Goal: Transaction & Acquisition: Purchase product/service

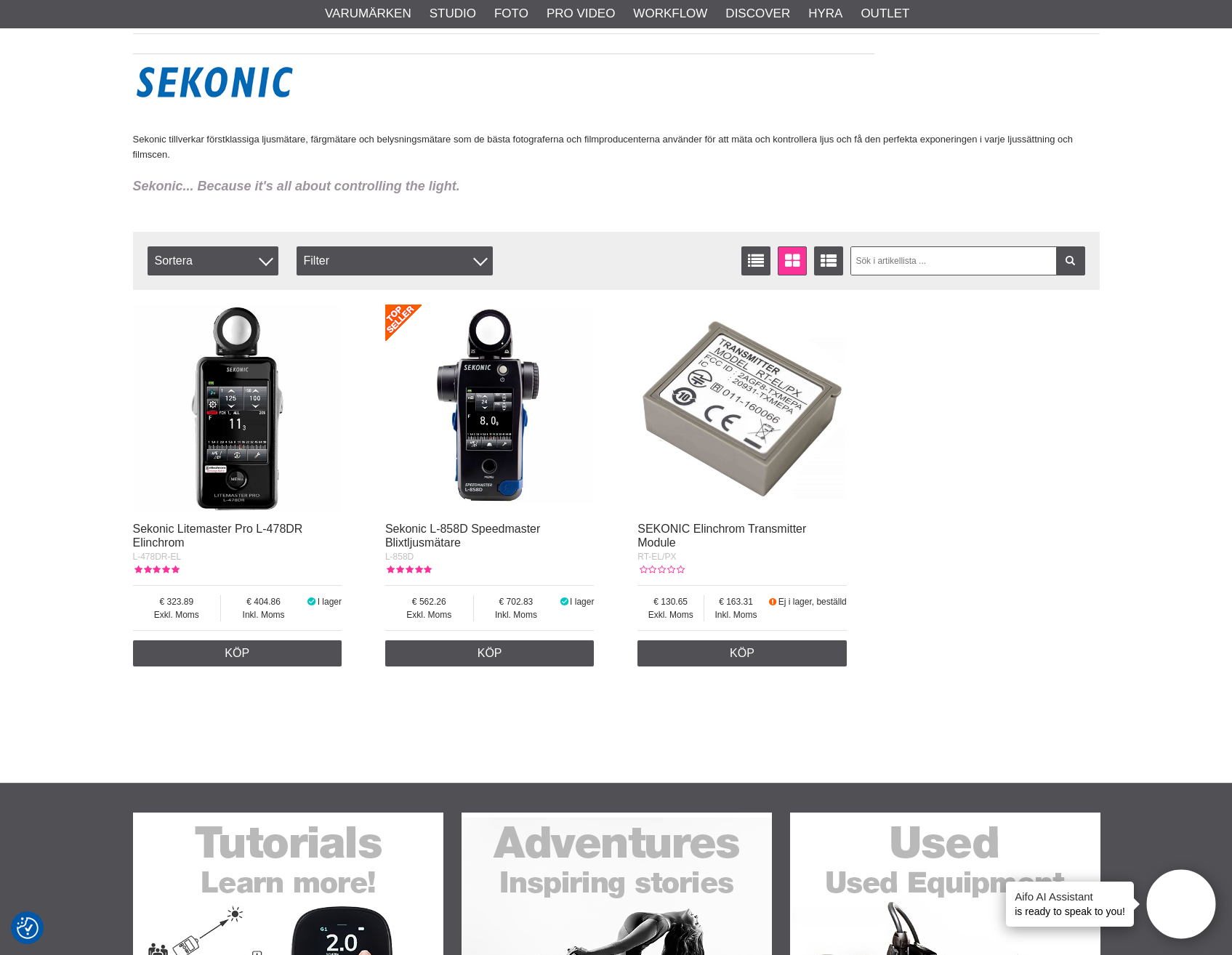
scroll to position [6030, 0]
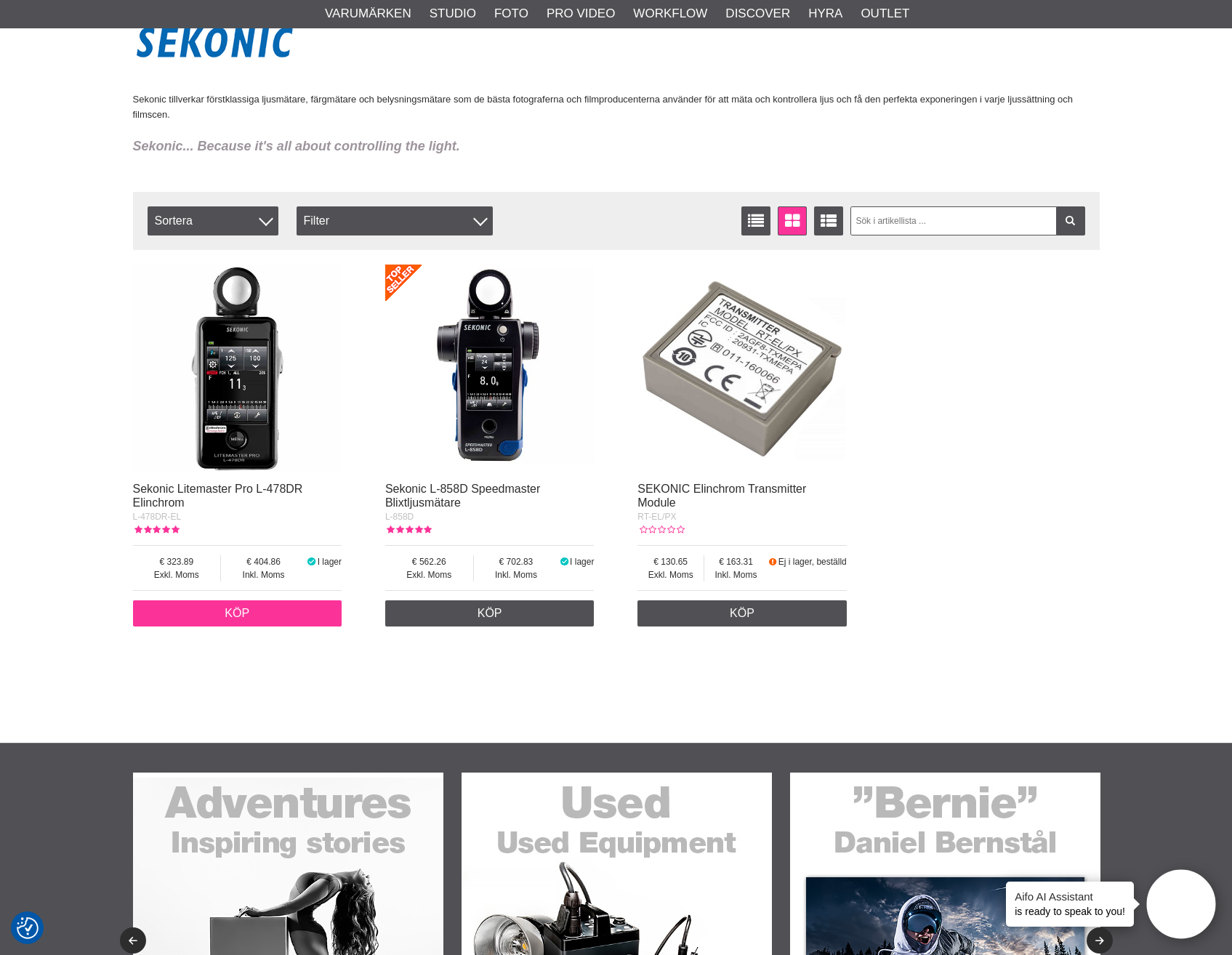
click at [240, 614] on link "Köp" at bounding box center [237, 613] width 210 height 26
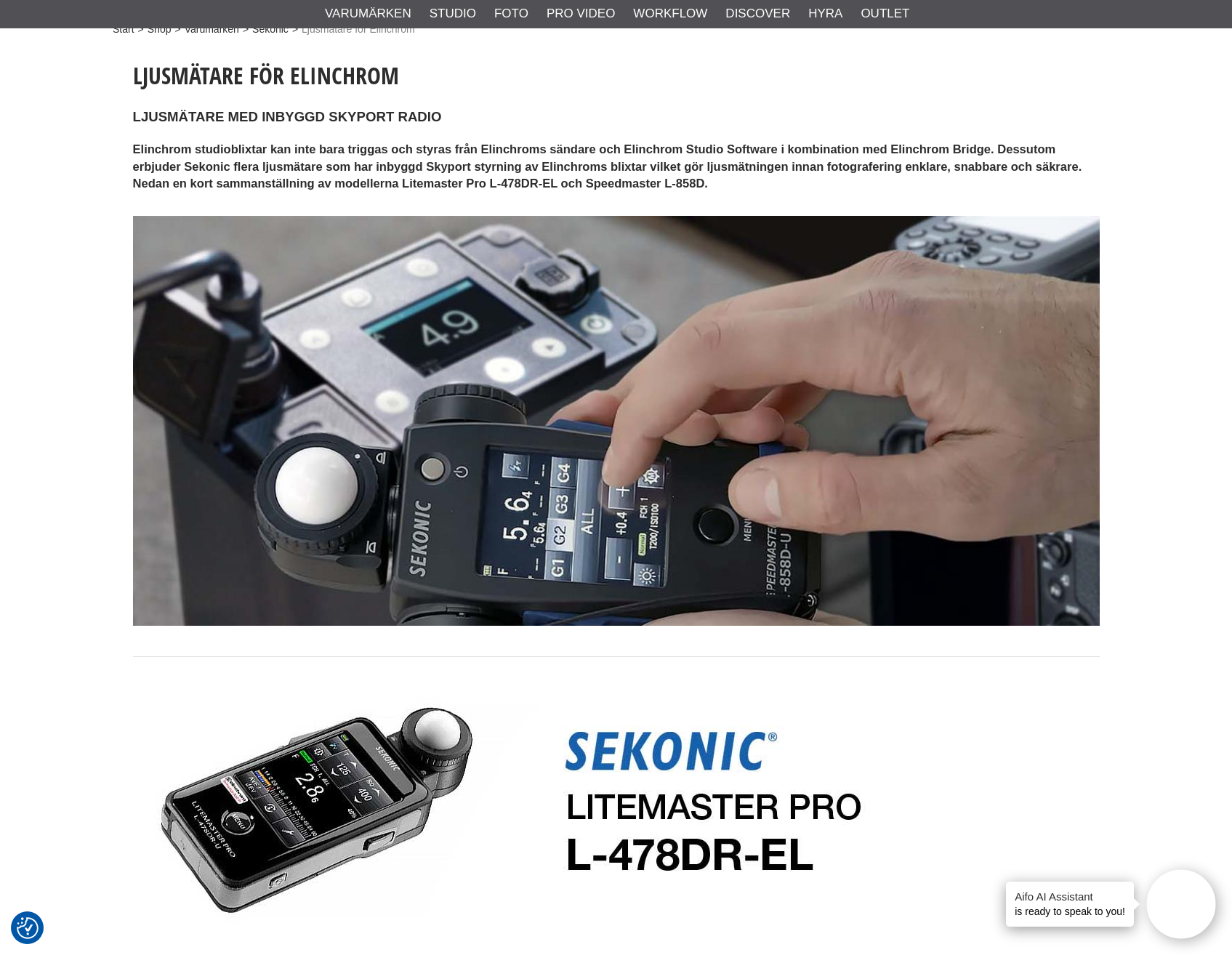
scroll to position [0, 0]
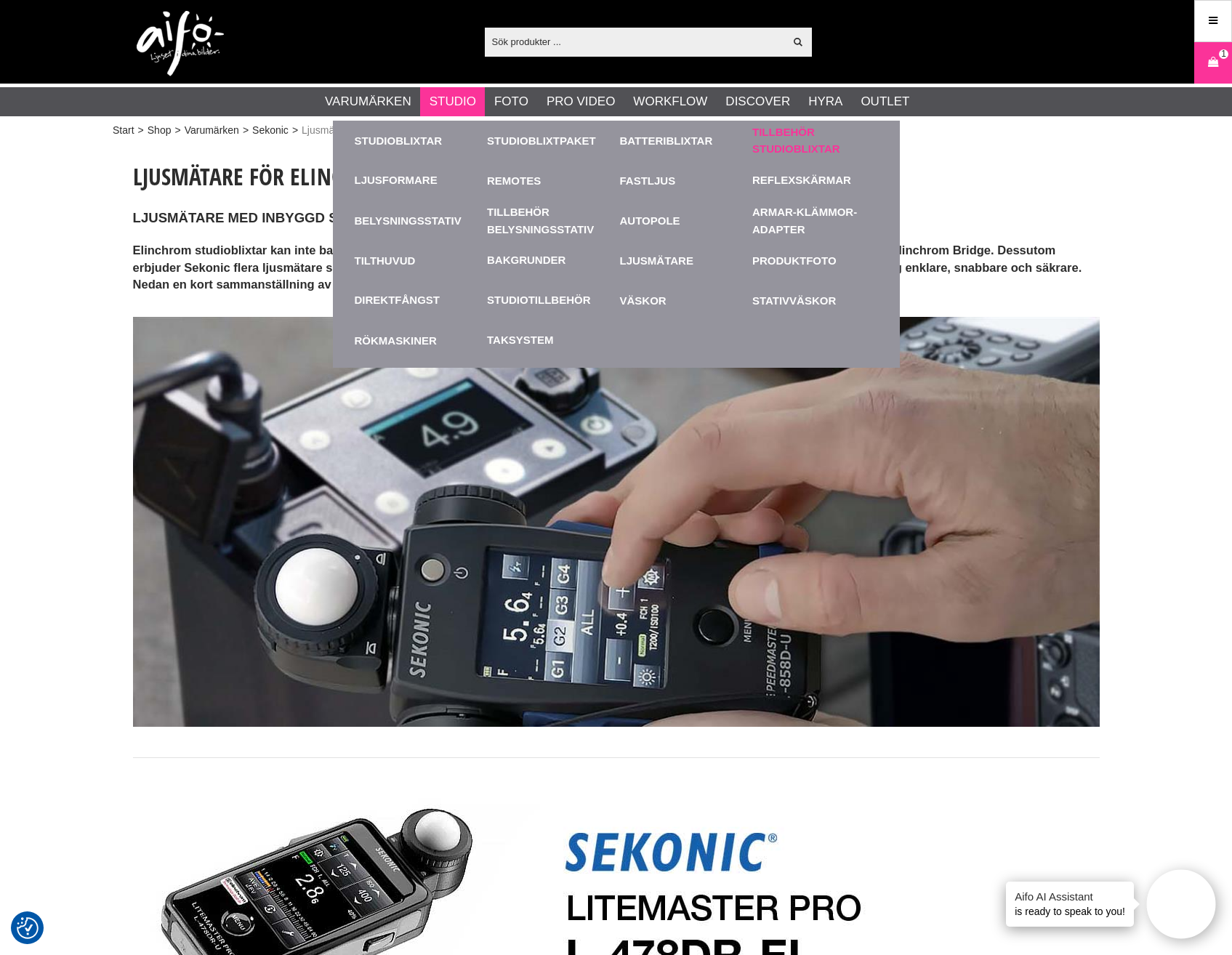
click at [788, 151] on link "Tillbehör Studioblixtar" at bounding box center [815, 141] width 126 height 33
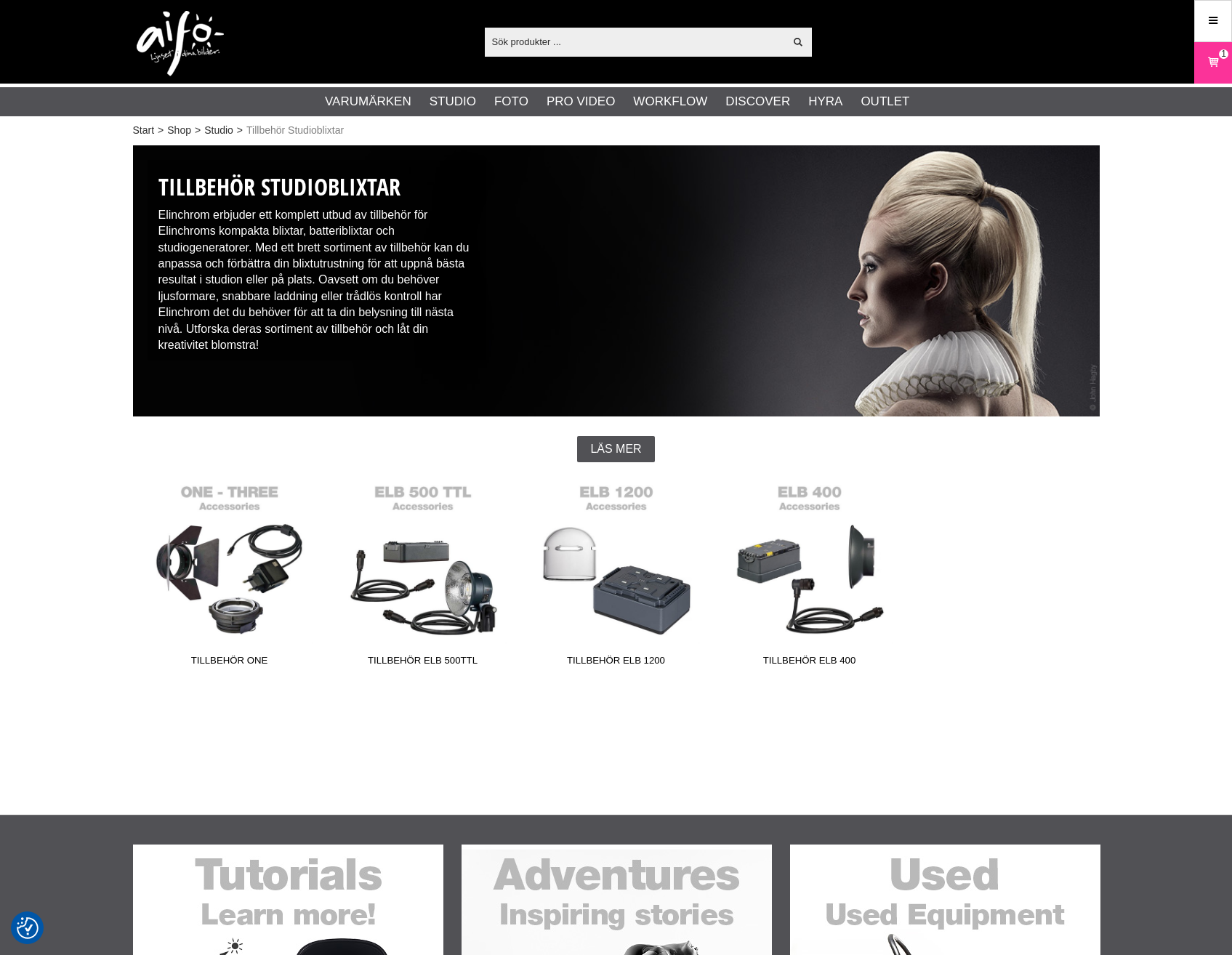
checkbox input "true"
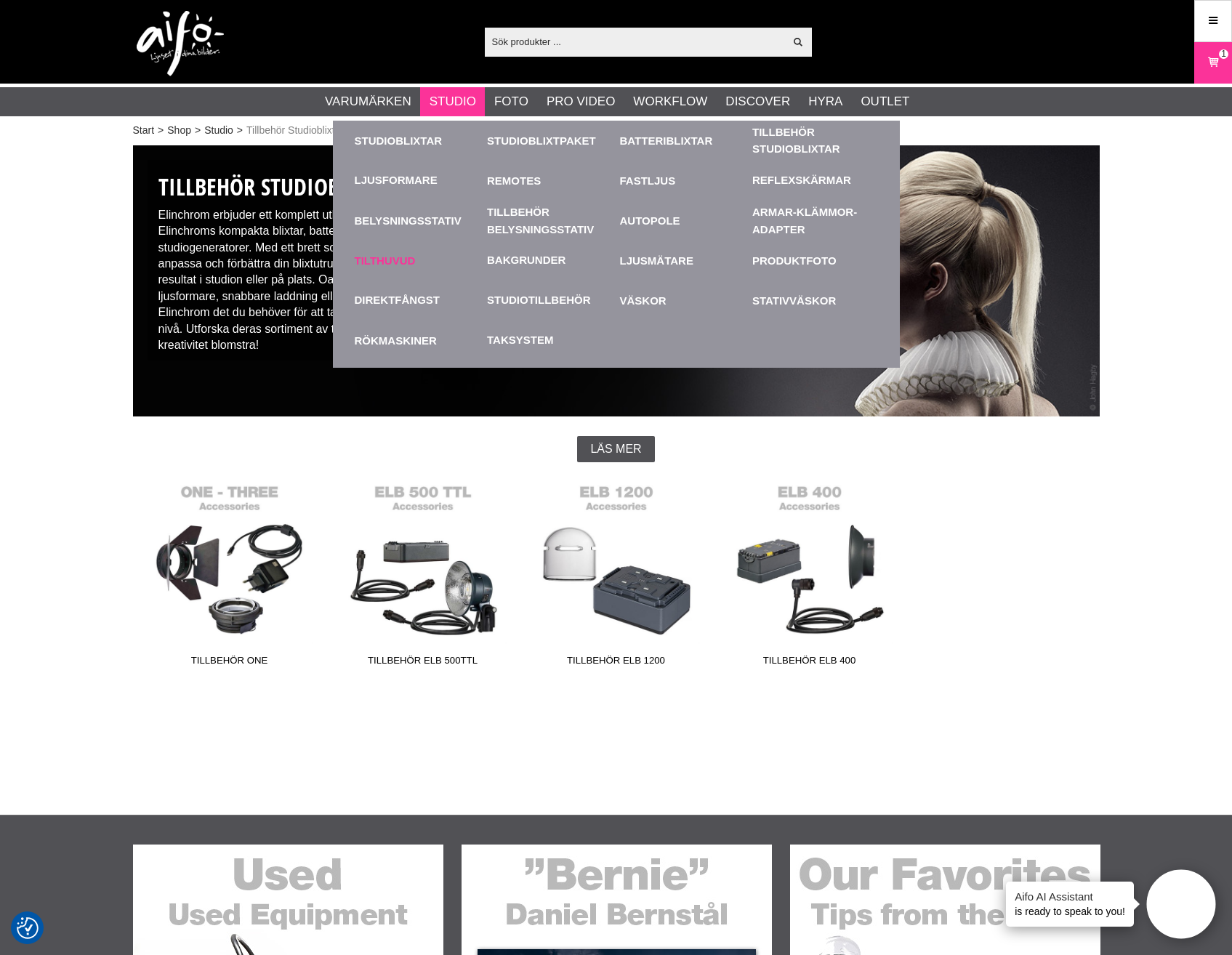
click at [378, 259] on link "Tilthuvud" at bounding box center [418, 261] width 126 height 40
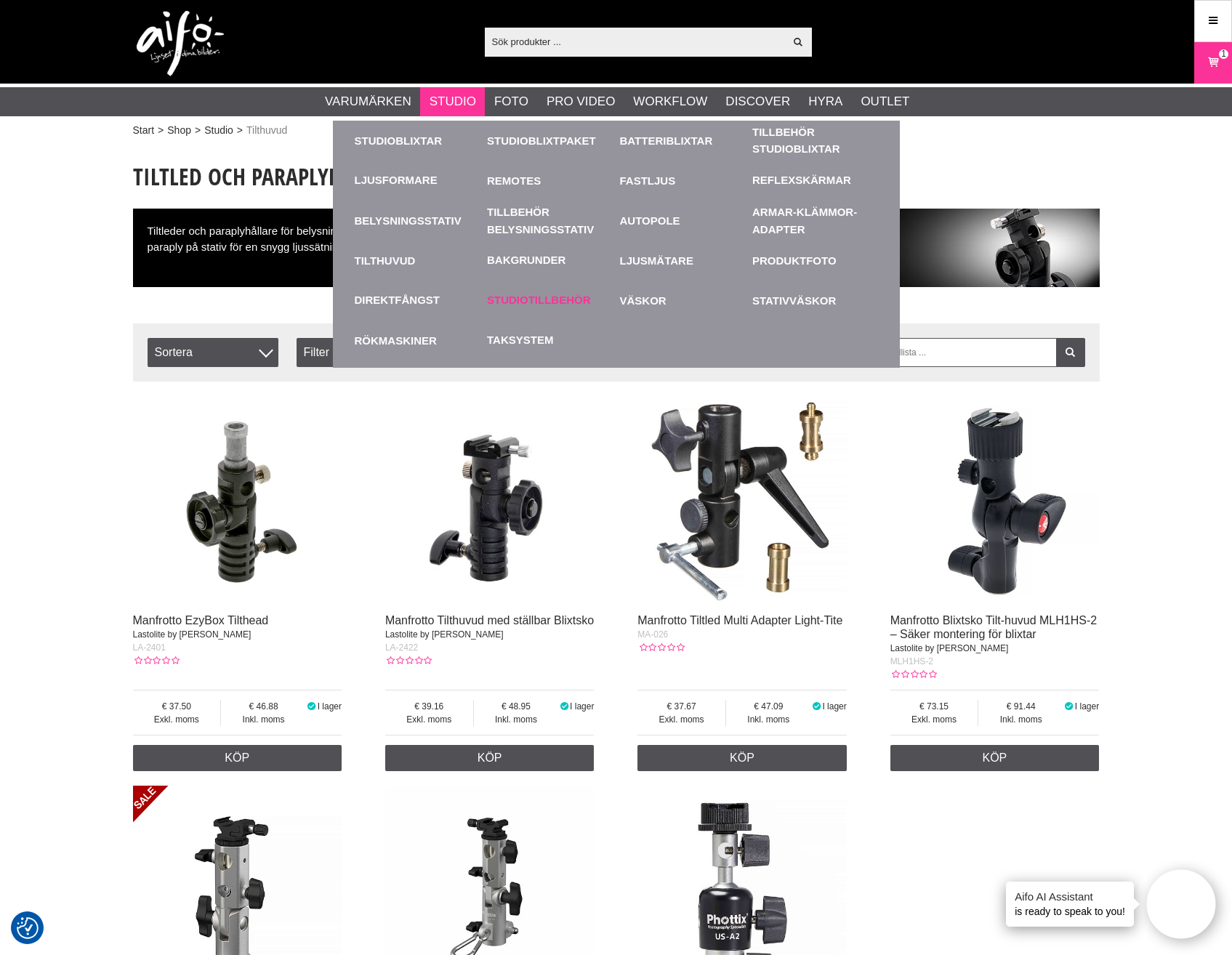
click at [537, 299] on link "Studiotillbehör" at bounding box center [538, 300] width 104 height 16
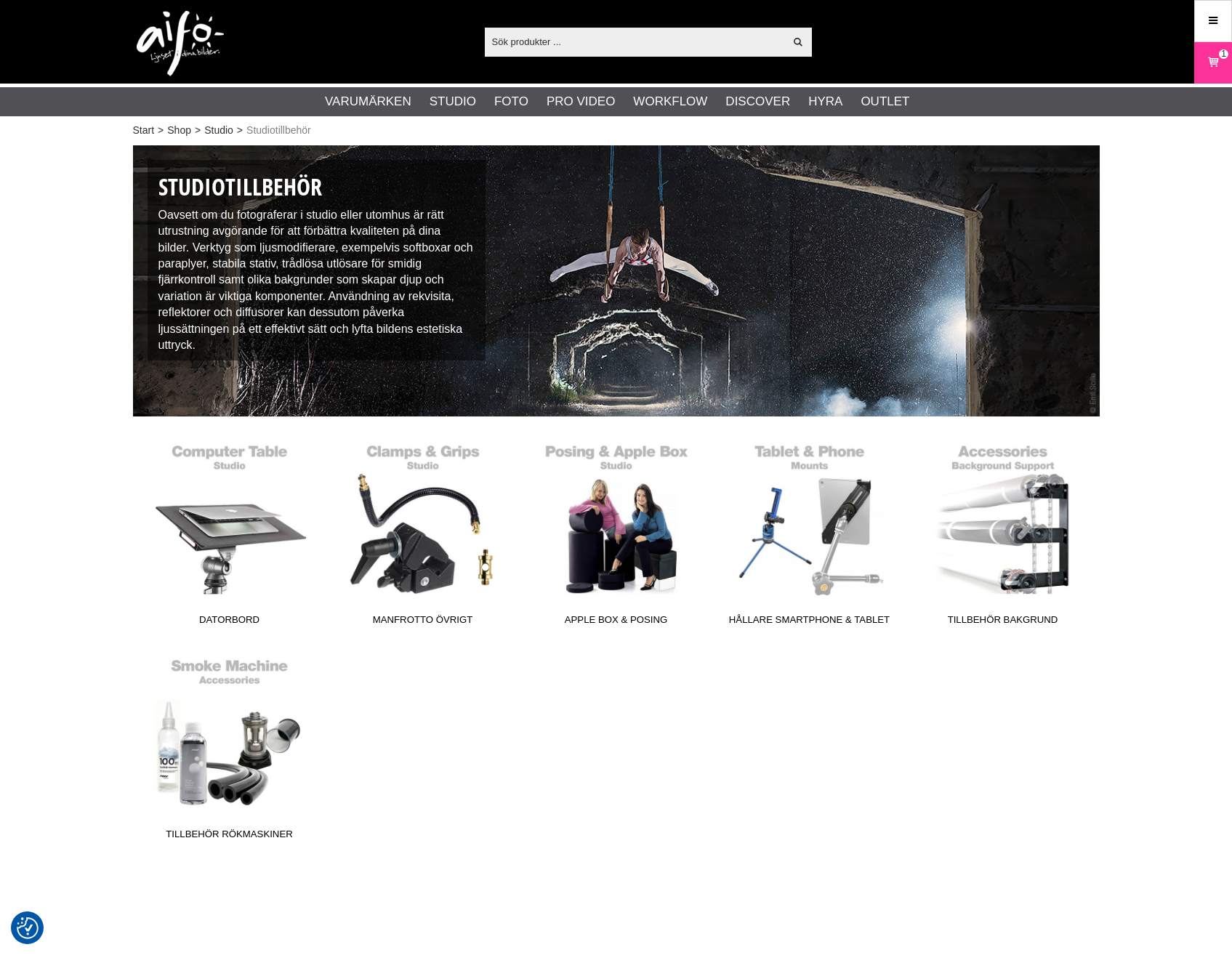
checkbox input "true"
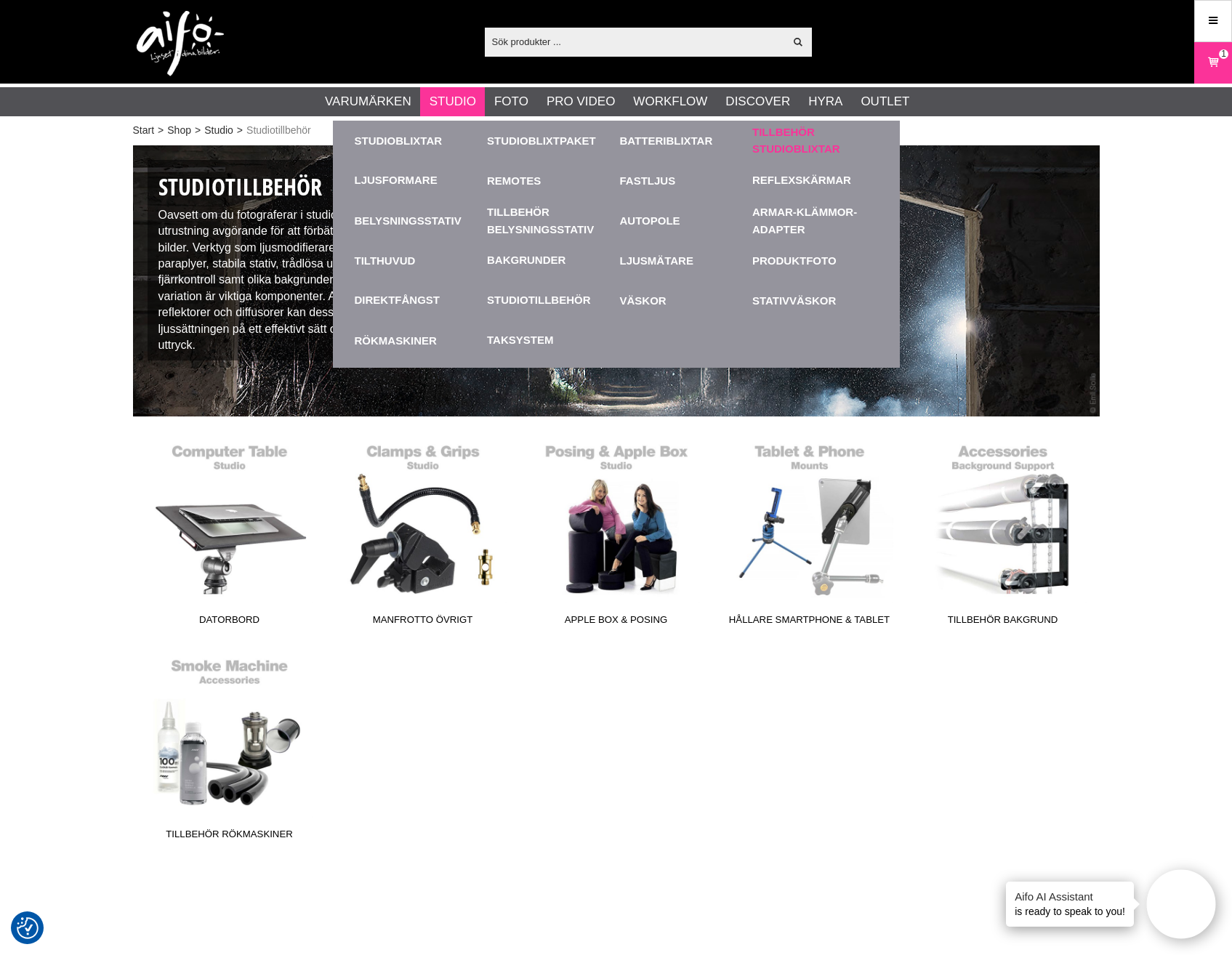
click at [788, 141] on link "Tillbehör Studioblixtar" at bounding box center [815, 141] width 126 height 33
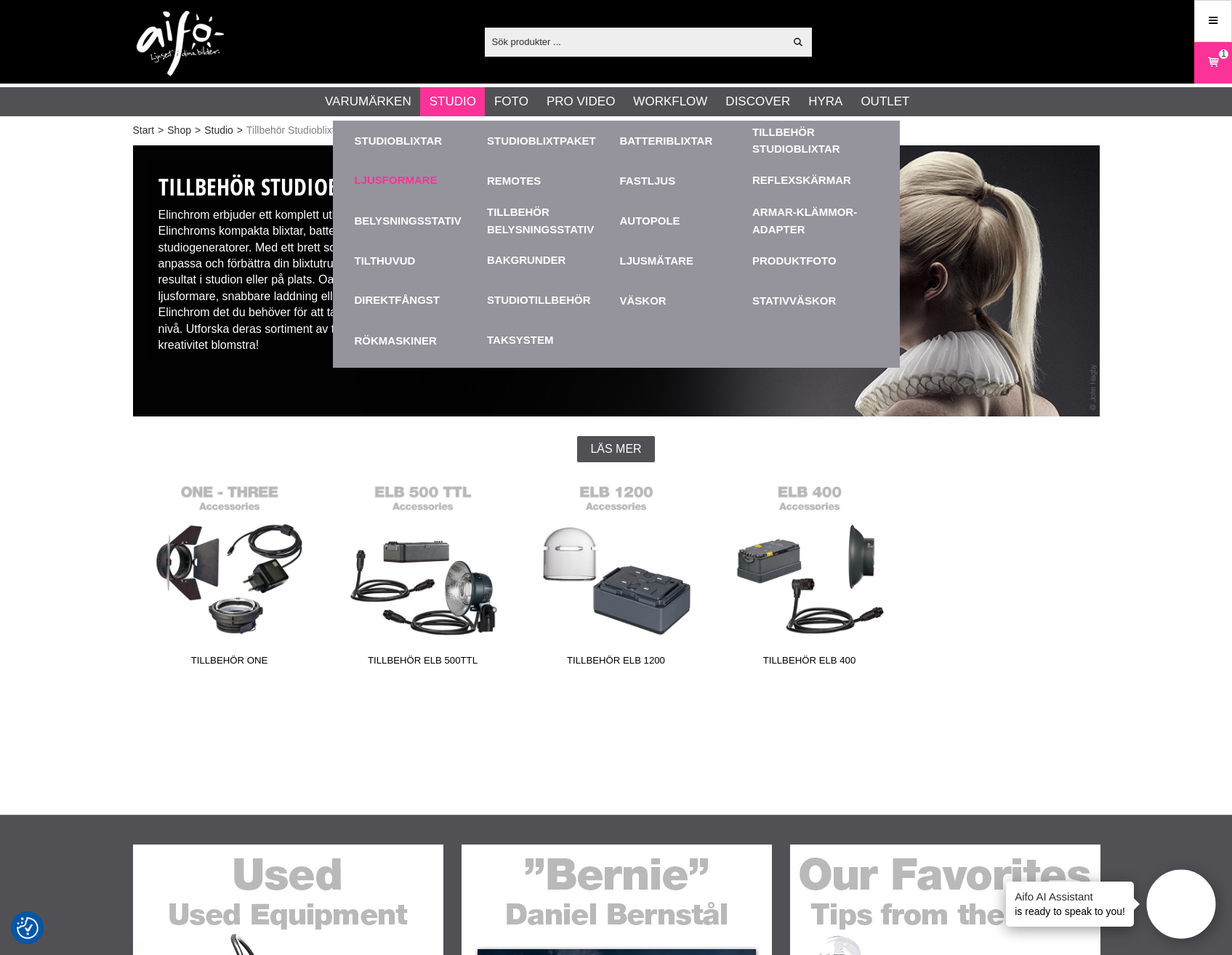
click at [415, 177] on link "Ljusformare" at bounding box center [396, 180] width 83 height 16
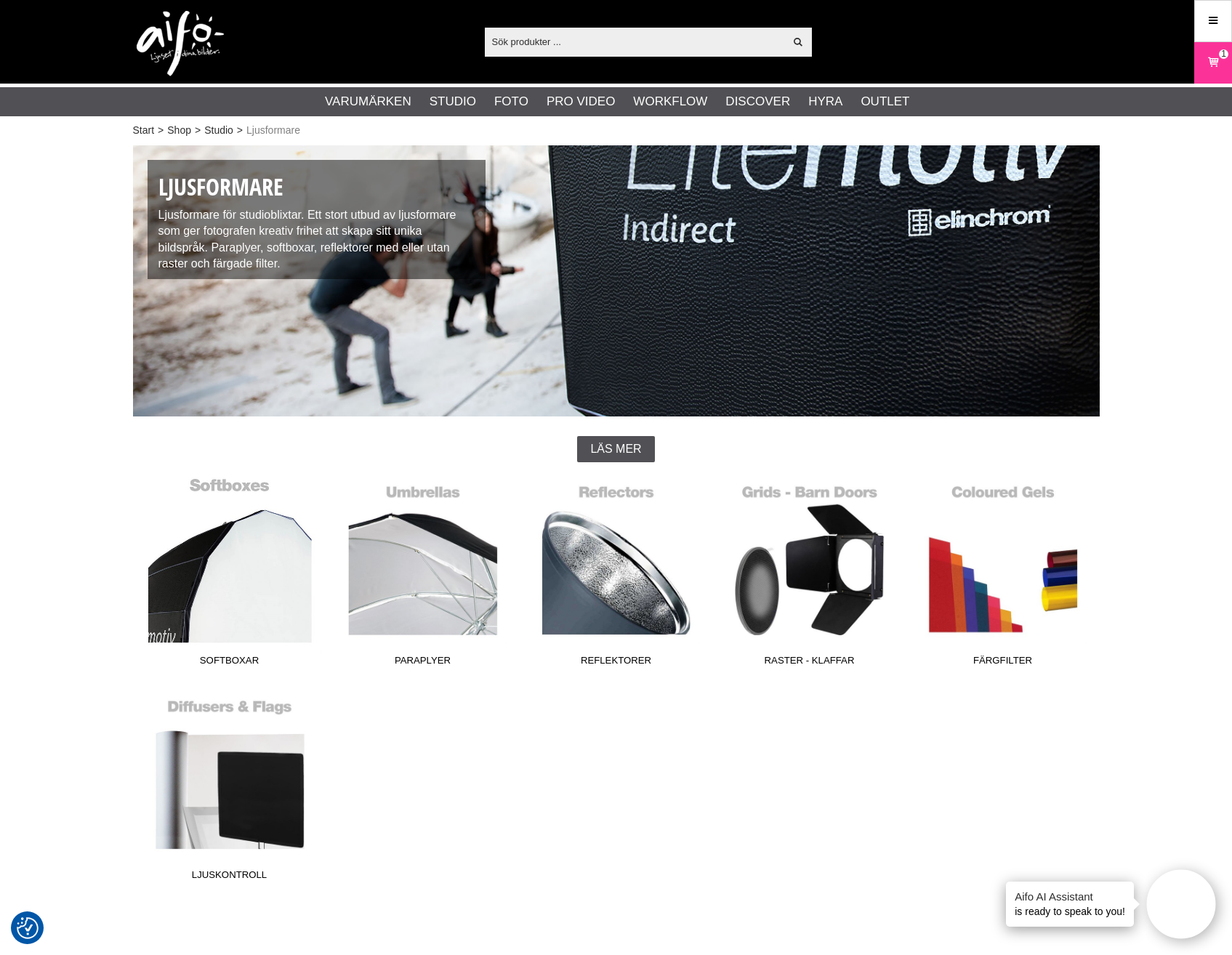
click at [214, 590] on link "Softboxar" at bounding box center [229, 574] width 193 height 196
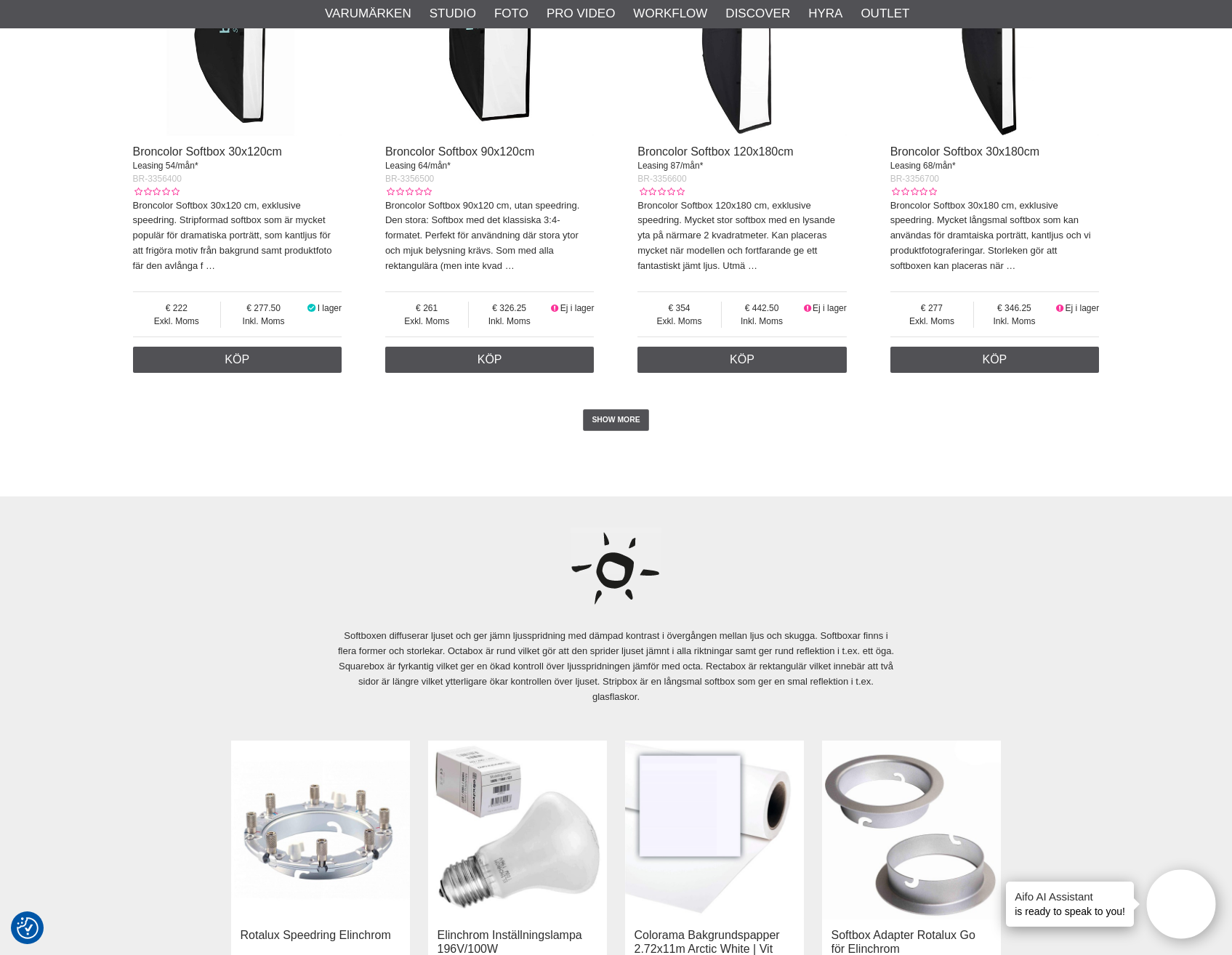
scroll to position [3633, 0]
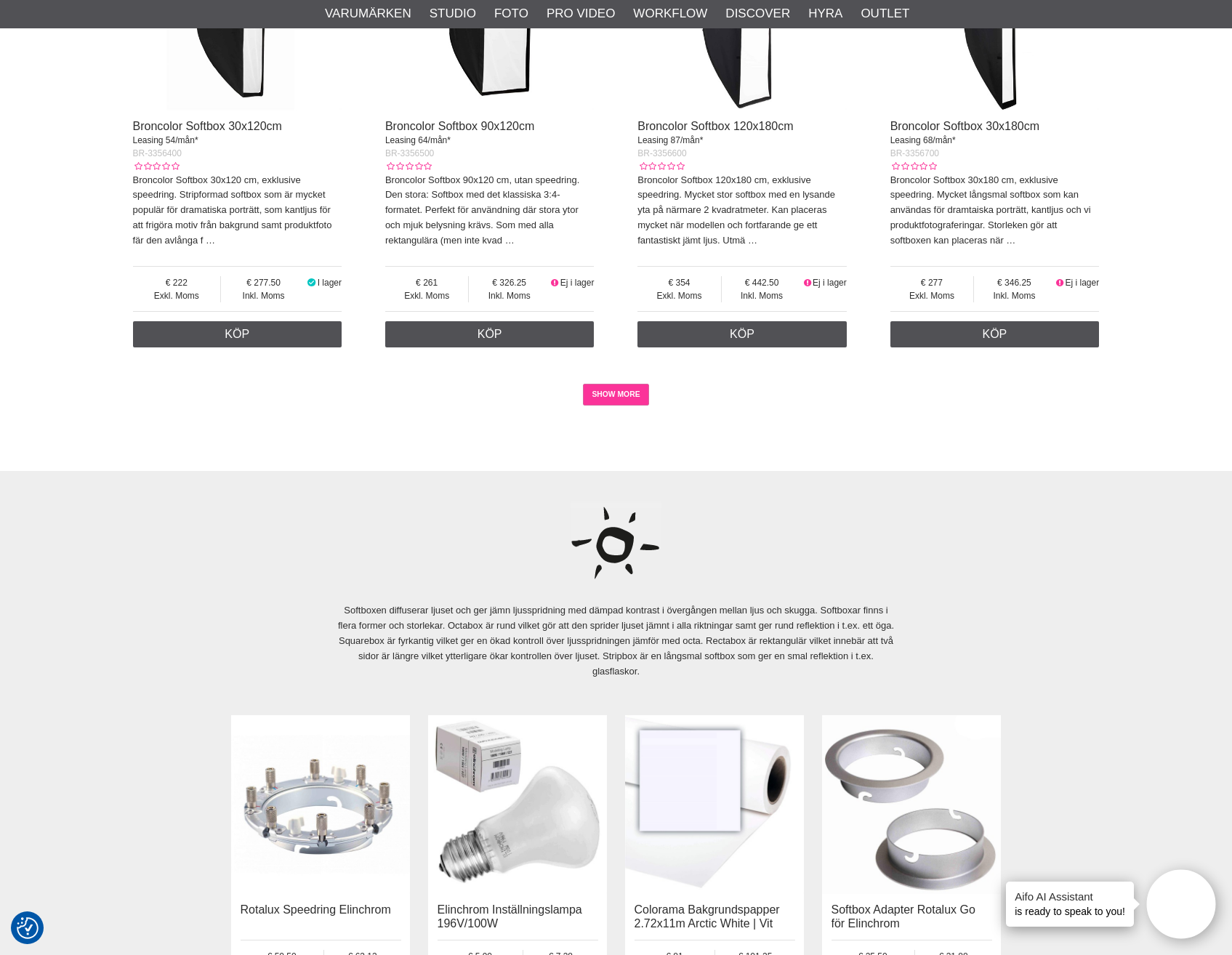
click at [603, 391] on link "SHOW MORE" at bounding box center [616, 394] width 66 height 22
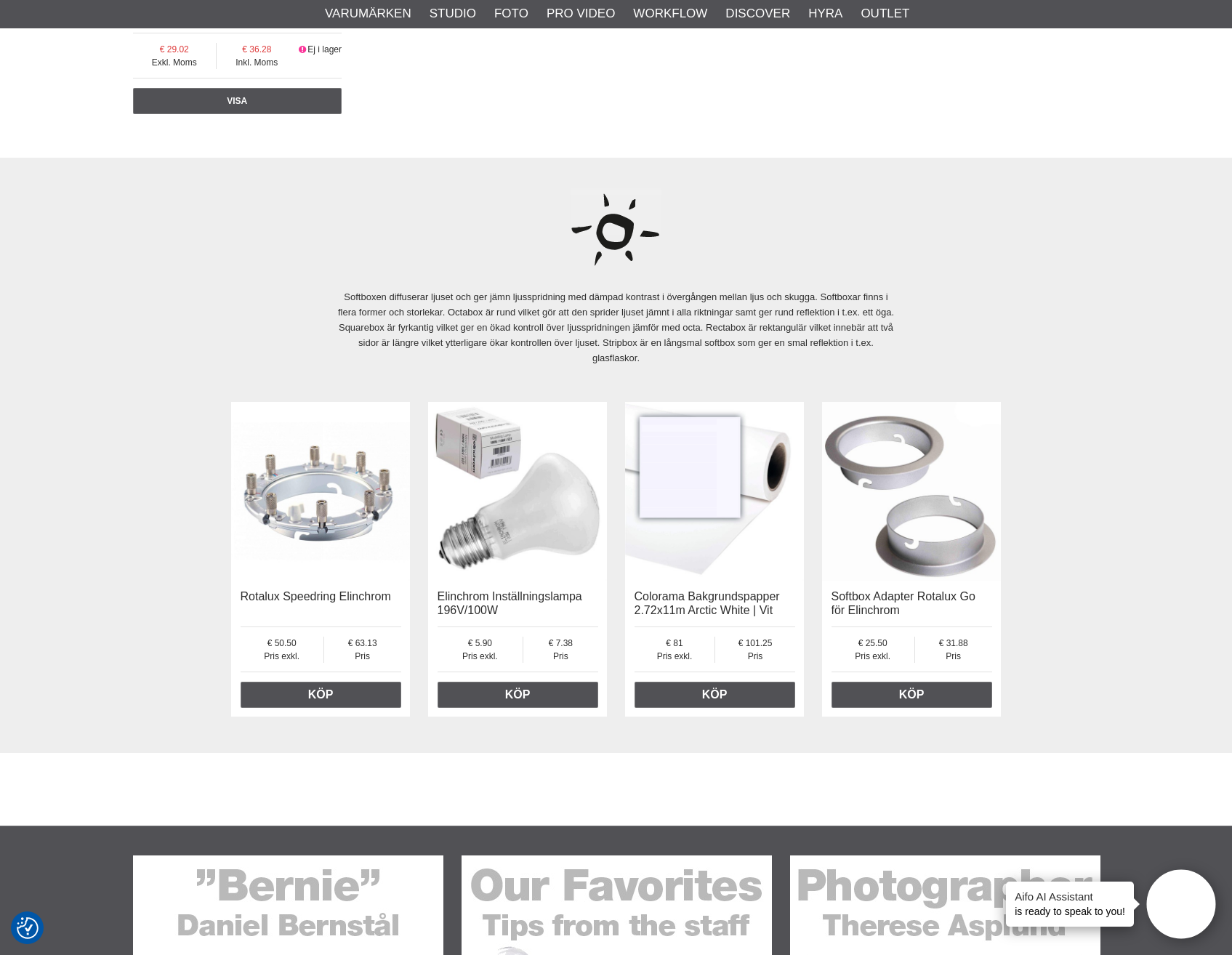
scroll to position [5817, 0]
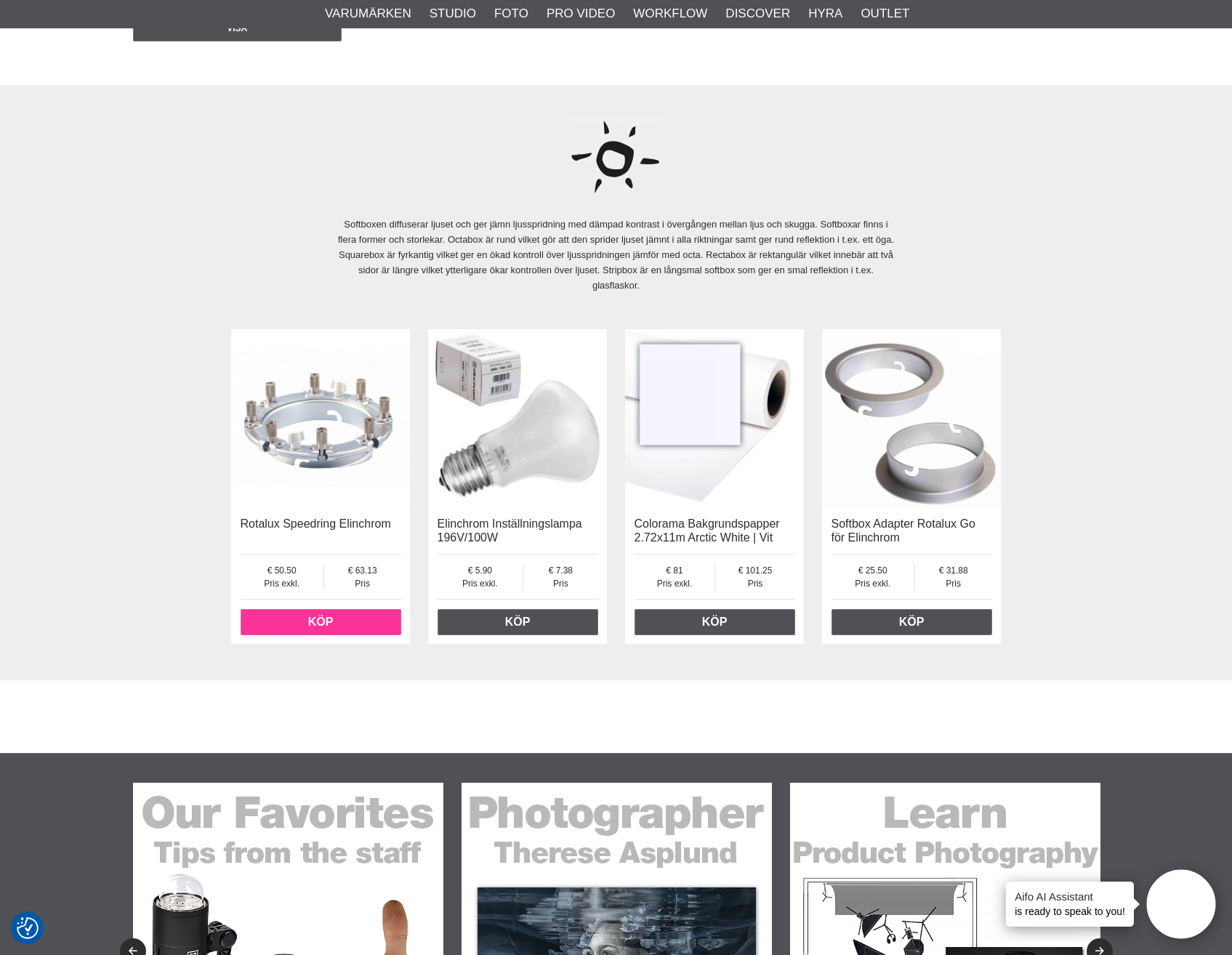
click at [327, 623] on link "Köp" at bounding box center [321, 622] width 160 height 26
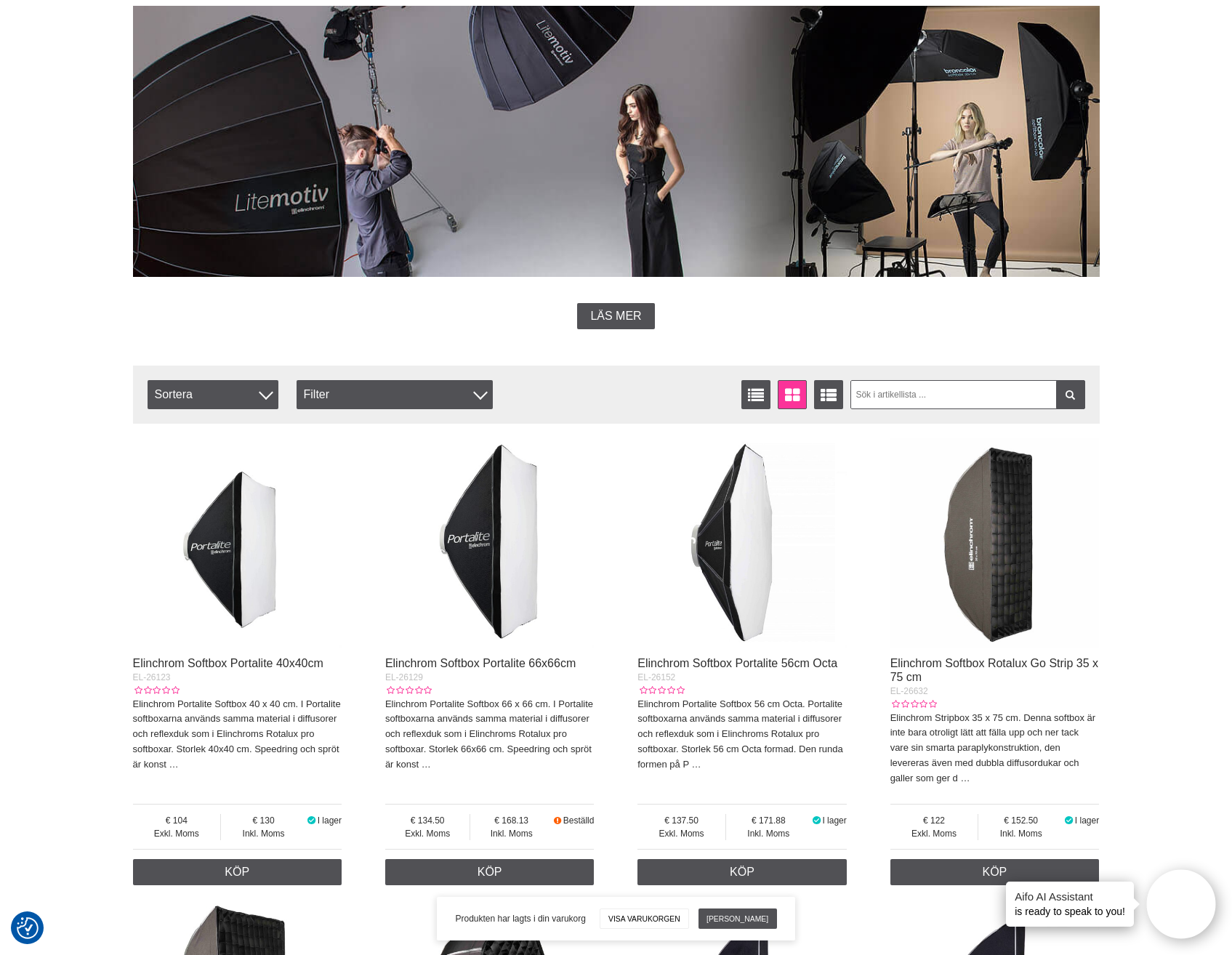
scroll to position [0, 0]
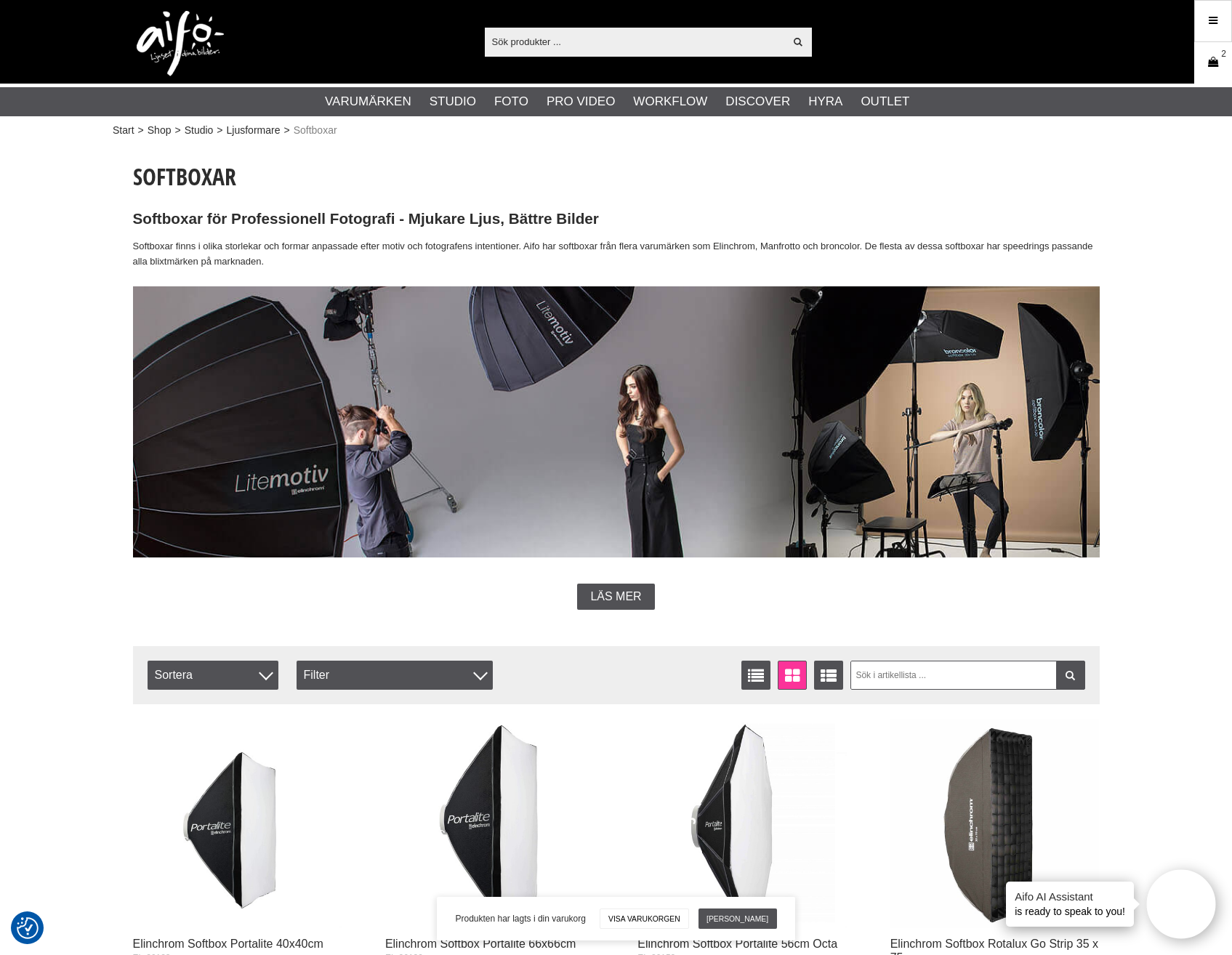
click at [1221, 60] on link "Varukorg 2" at bounding box center [1213, 63] width 37 height 34
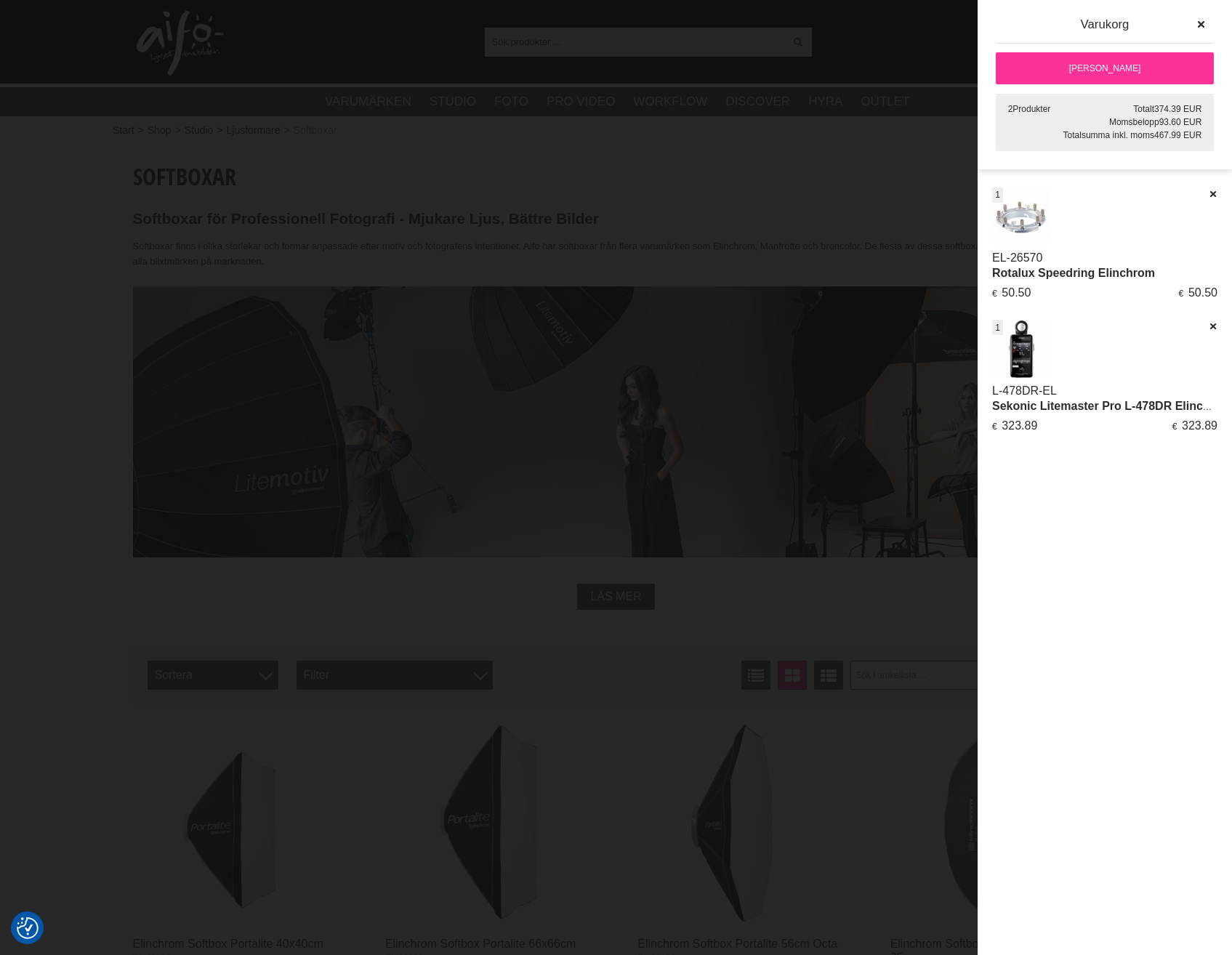
click at [1099, 75] on link "[PERSON_NAME]" at bounding box center [1104, 68] width 218 height 32
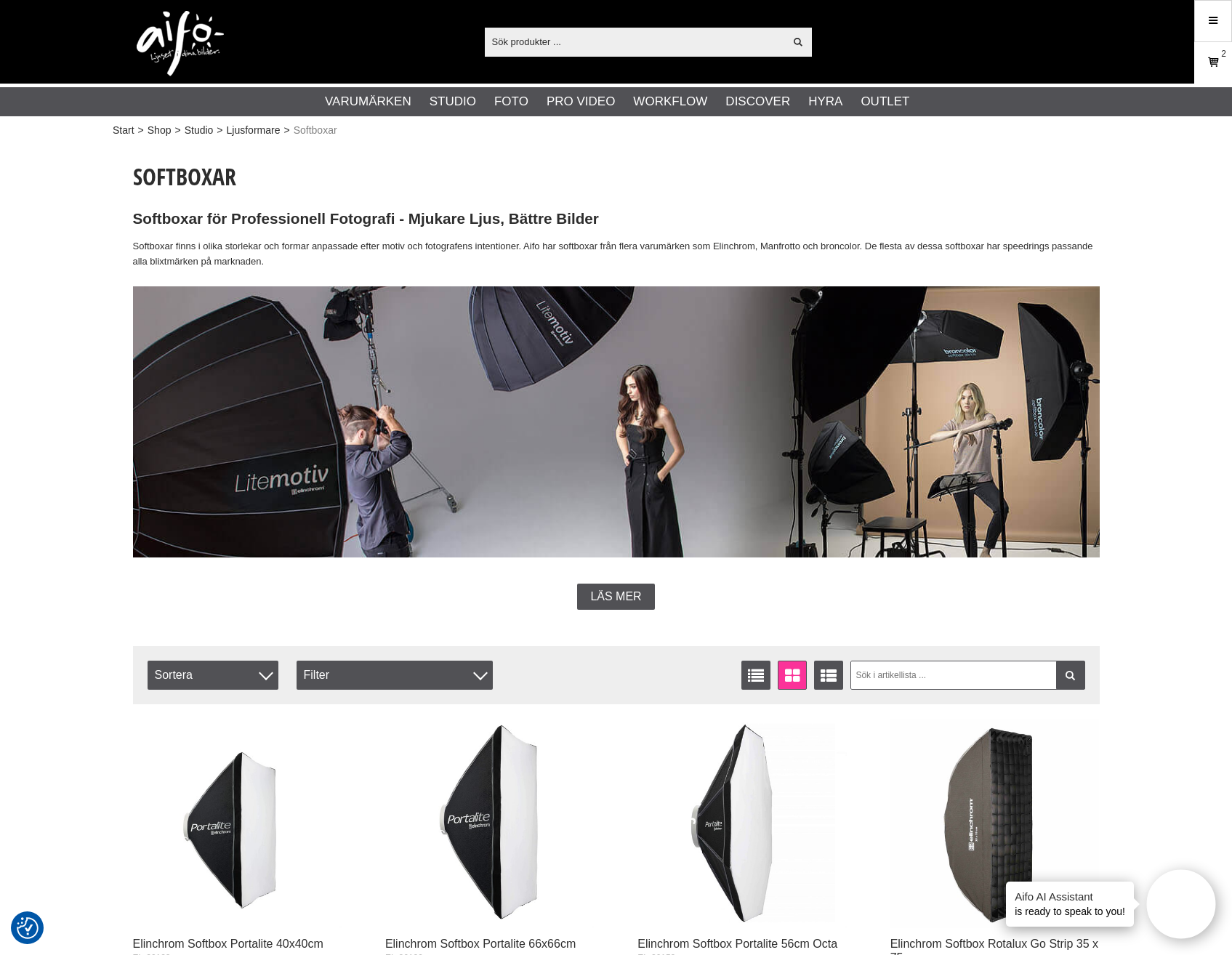
click at [1212, 66] on icon at bounding box center [1213, 62] width 14 height 16
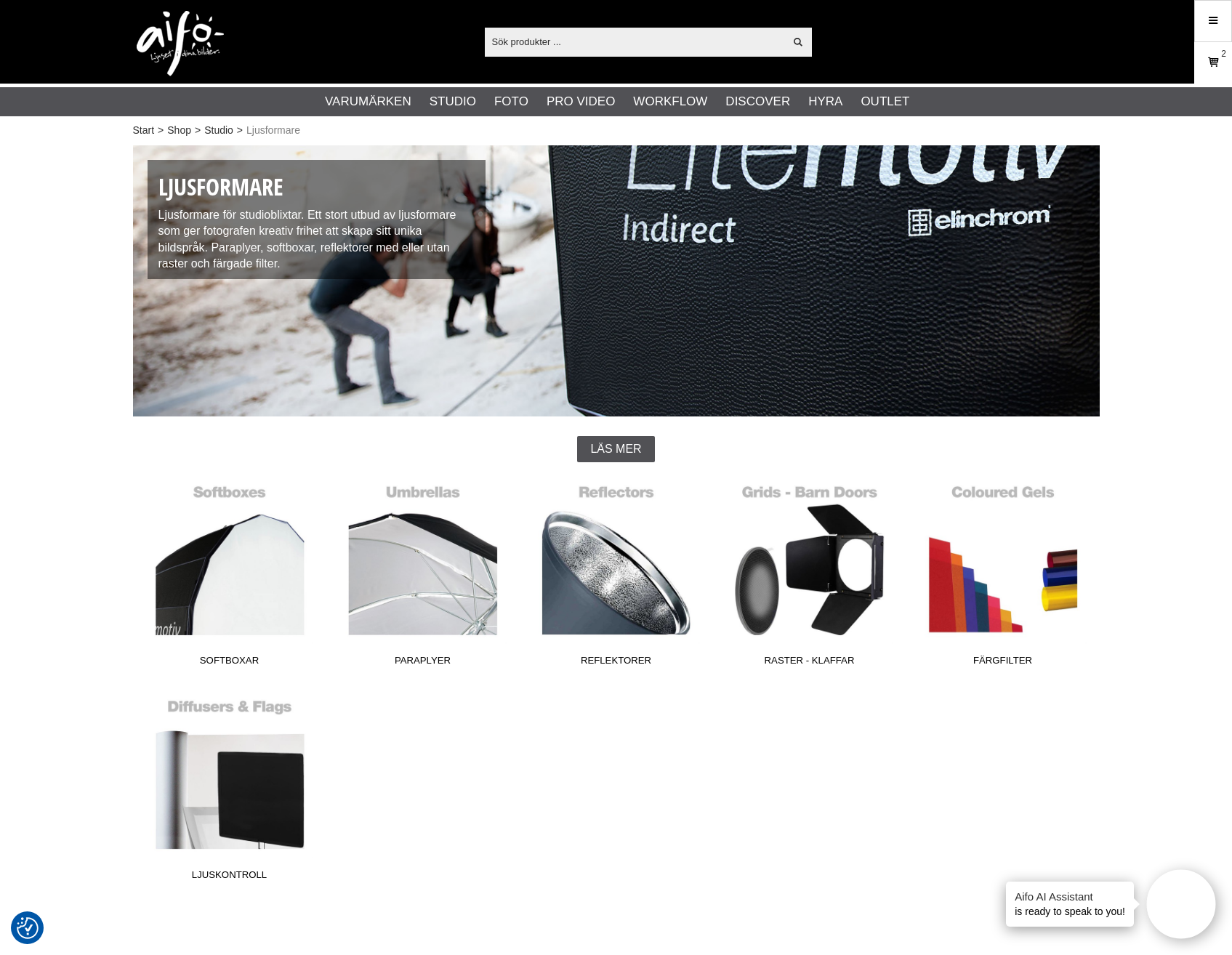
click at [1213, 63] on icon at bounding box center [1213, 62] width 14 height 16
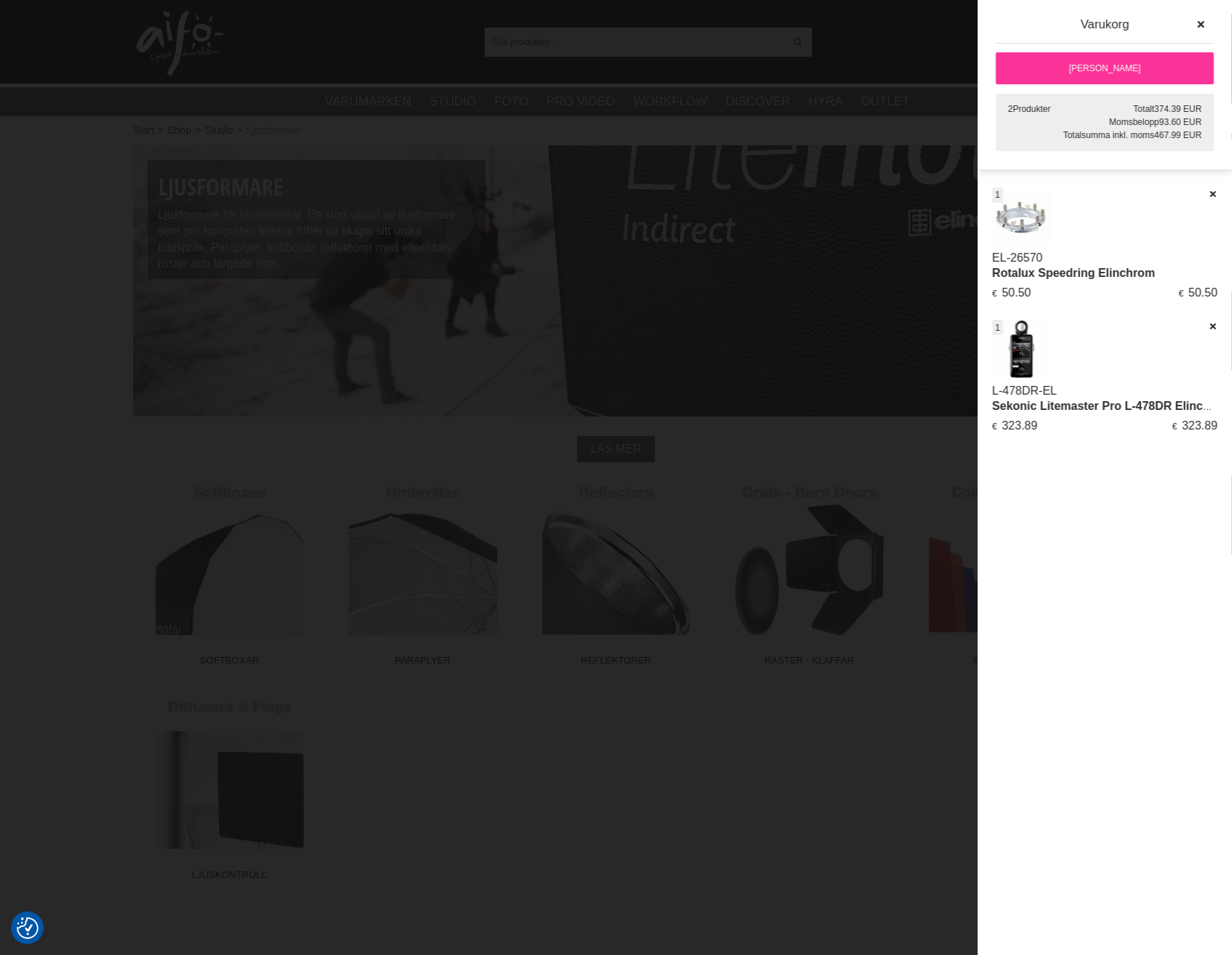
click at [1022, 229] on img at bounding box center [1021, 216] width 59 height 59
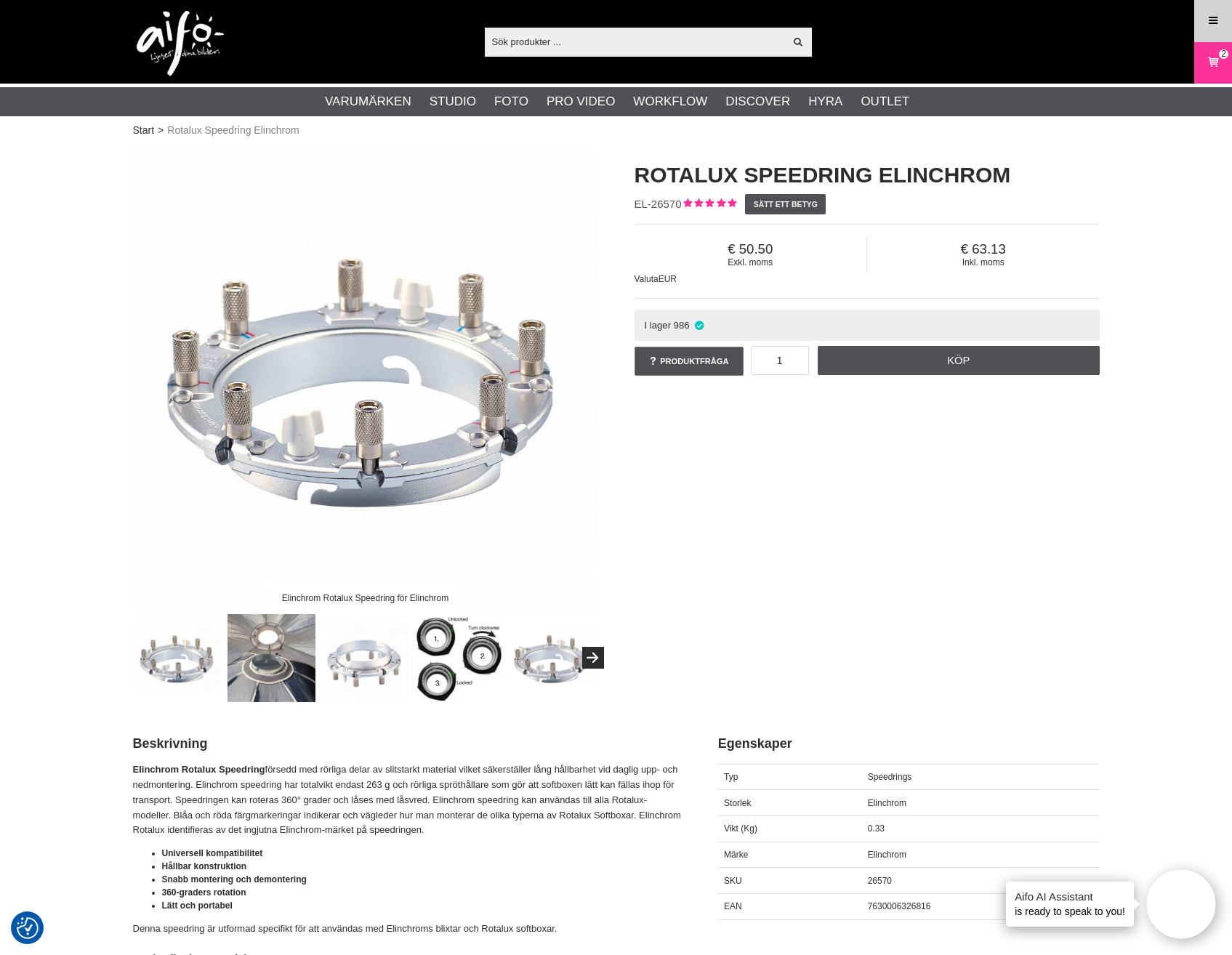
click at [1222, 20] on link "Meny" at bounding box center [1213, 21] width 37 height 34
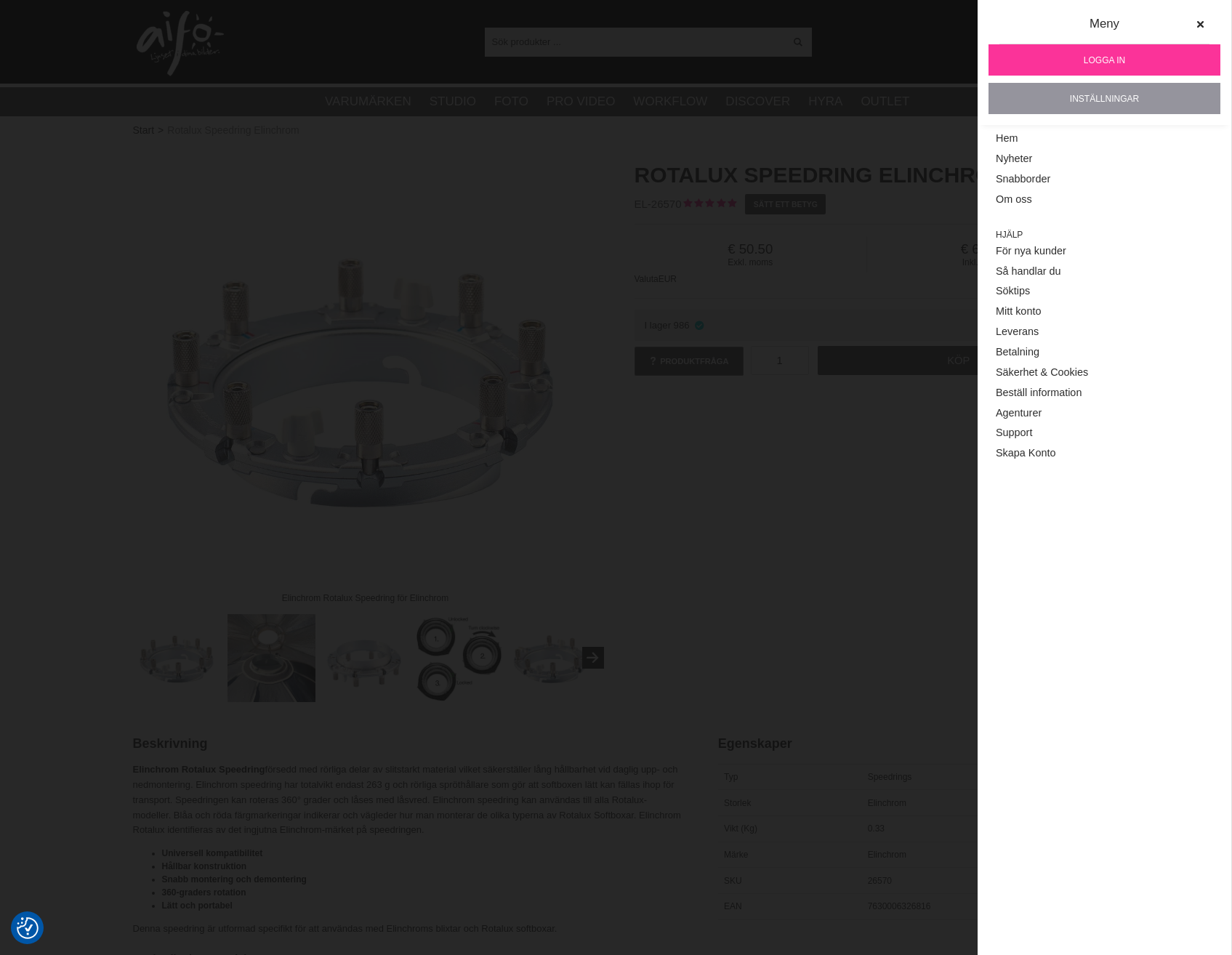
click at [1104, 101] on link "Inställningar" at bounding box center [1104, 98] width 232 height 31
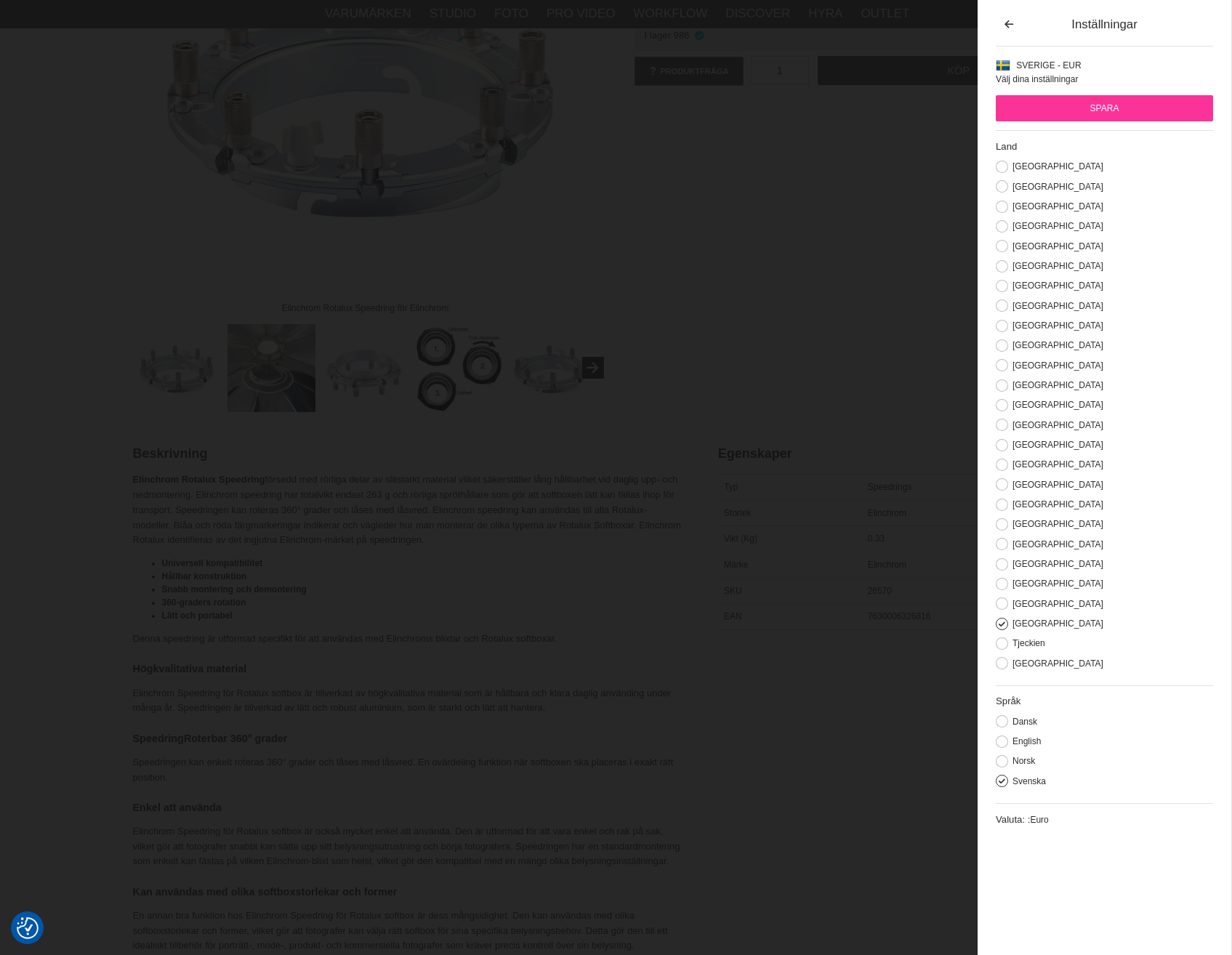
scroll to position [291, 0]
drag, startPoint x: 1040, startPoint y: 821, endPoint x: 1013, endPoint y: 823, distance: 27.1
click at [1040, 822] on span "Euro" at bounding box center [1039, 820] width 18 height 10
drag, startPoint x: 1044, startPoint y: 821, endPoint x: 1037, endPoint y: 820, distance: 7.1
click at [1037, 820] on span "Euro" at bounding box center [1039, 820] width 18 height 10
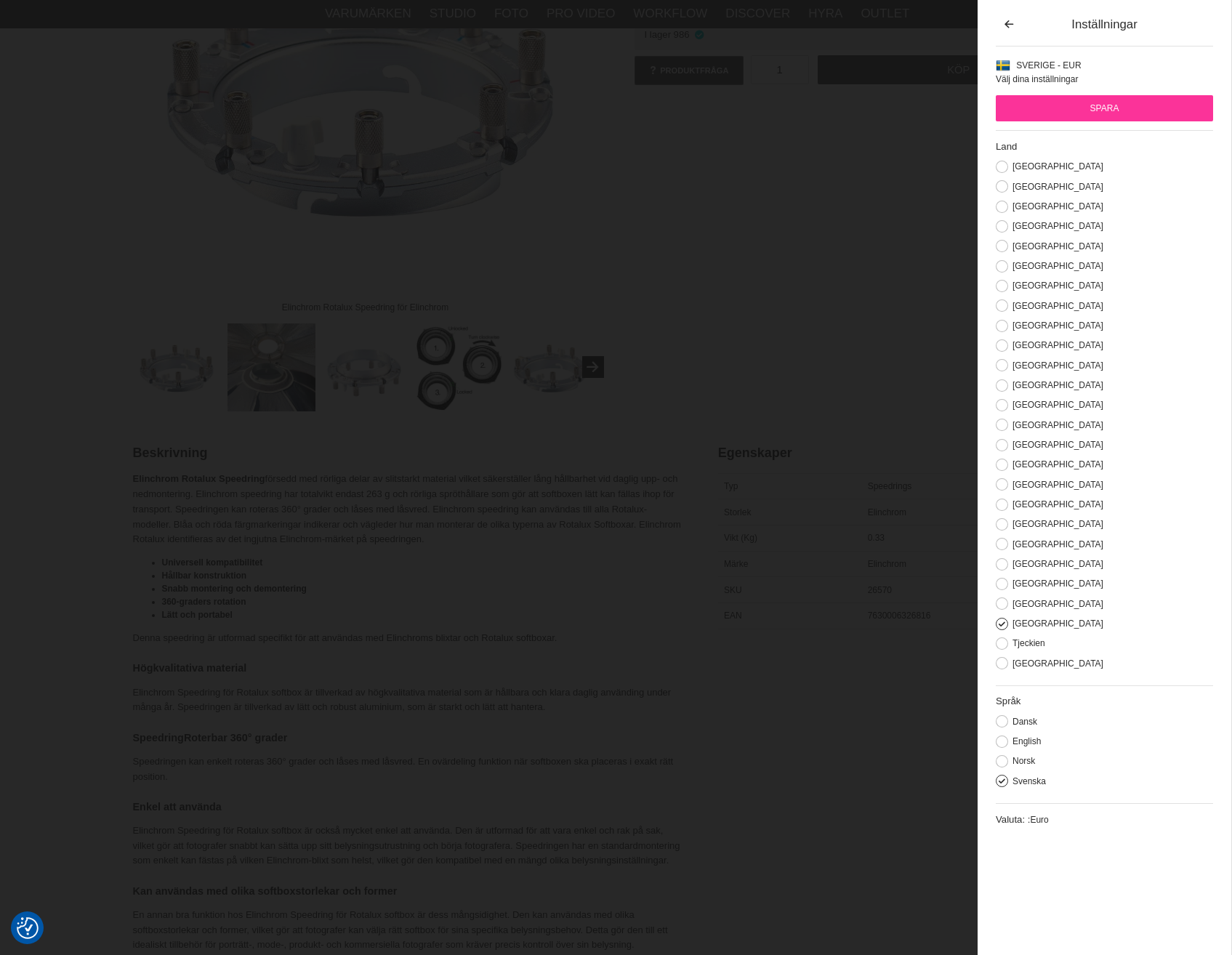
drag, startPoint x: 1037, startPoint y: 820, endPoint x: 1081, endPoint y: 836, distance: 46.8
click at [1081, 833] on div "Valuta: : Euro" at bounding box center [1104, 819] width 217 height 34
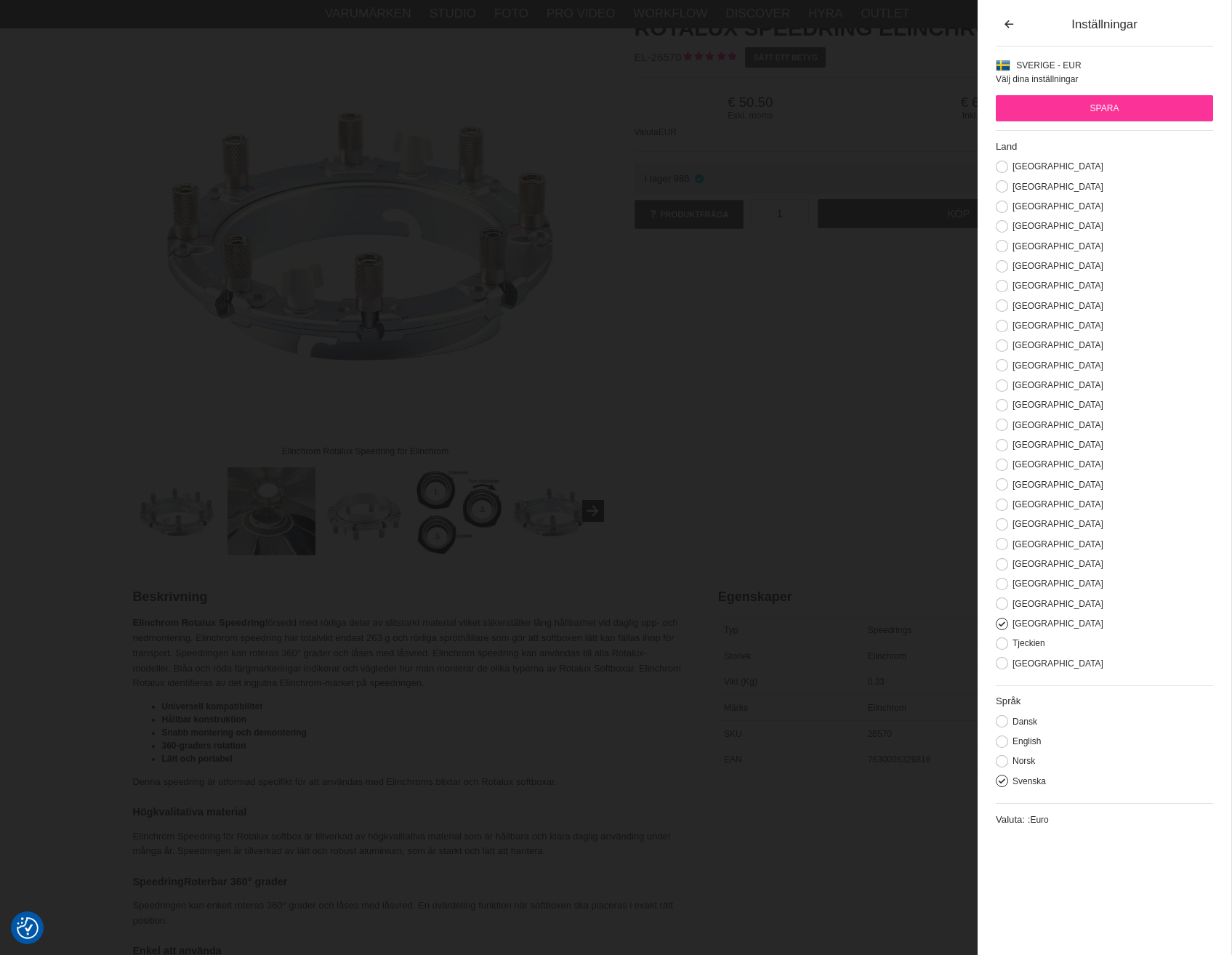
scroll to position [0, 0]
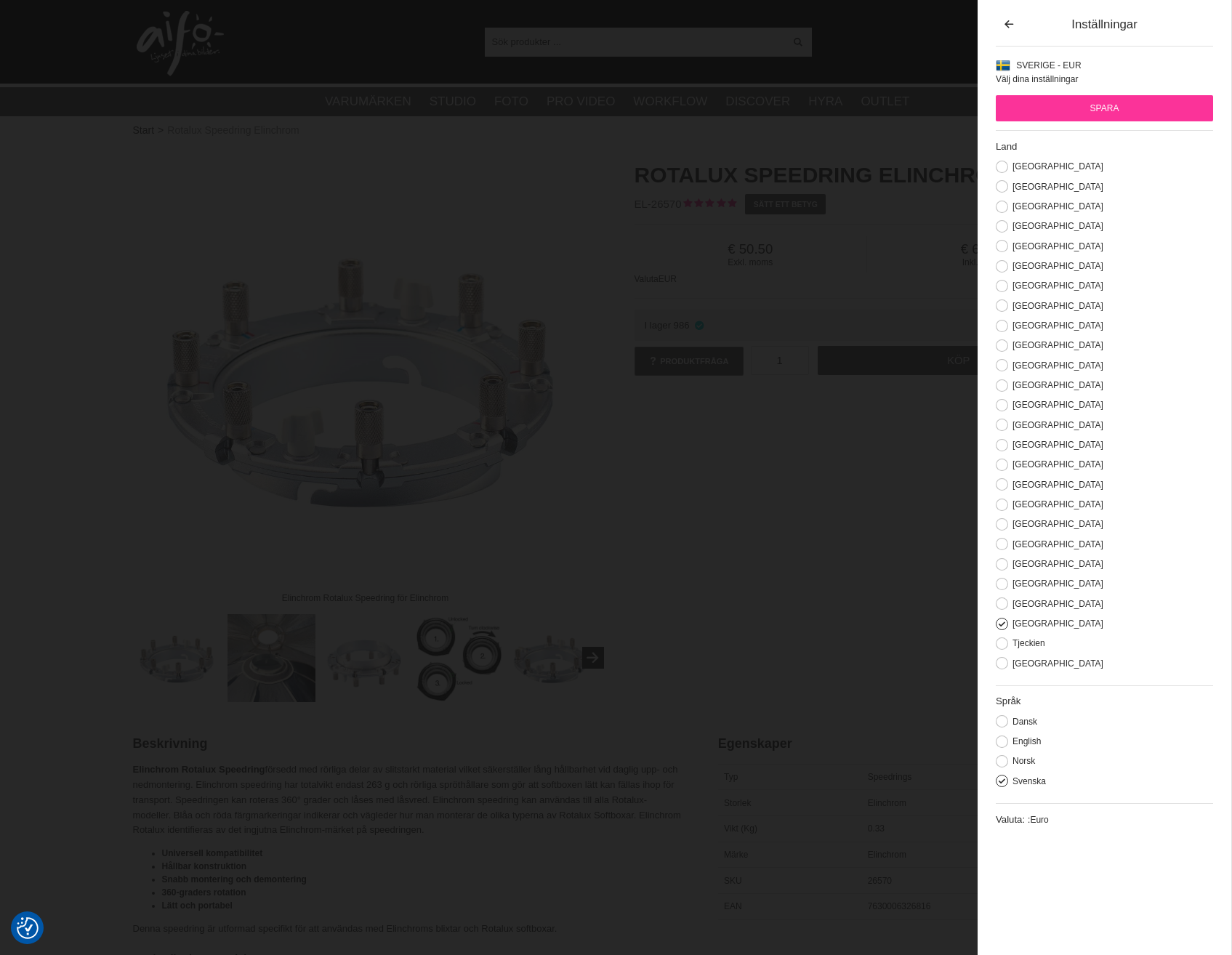
click at [839, 534] on div "Elinchrom Rotalux Speedring för Elinchrom Rotalux Speedring Elinchrom EL-26570 …" at bounding box center [616, 423] width 1003 height 557
click at [1008, 25] on icon "button" at bounding box center [1008, 25] width 13 height 10
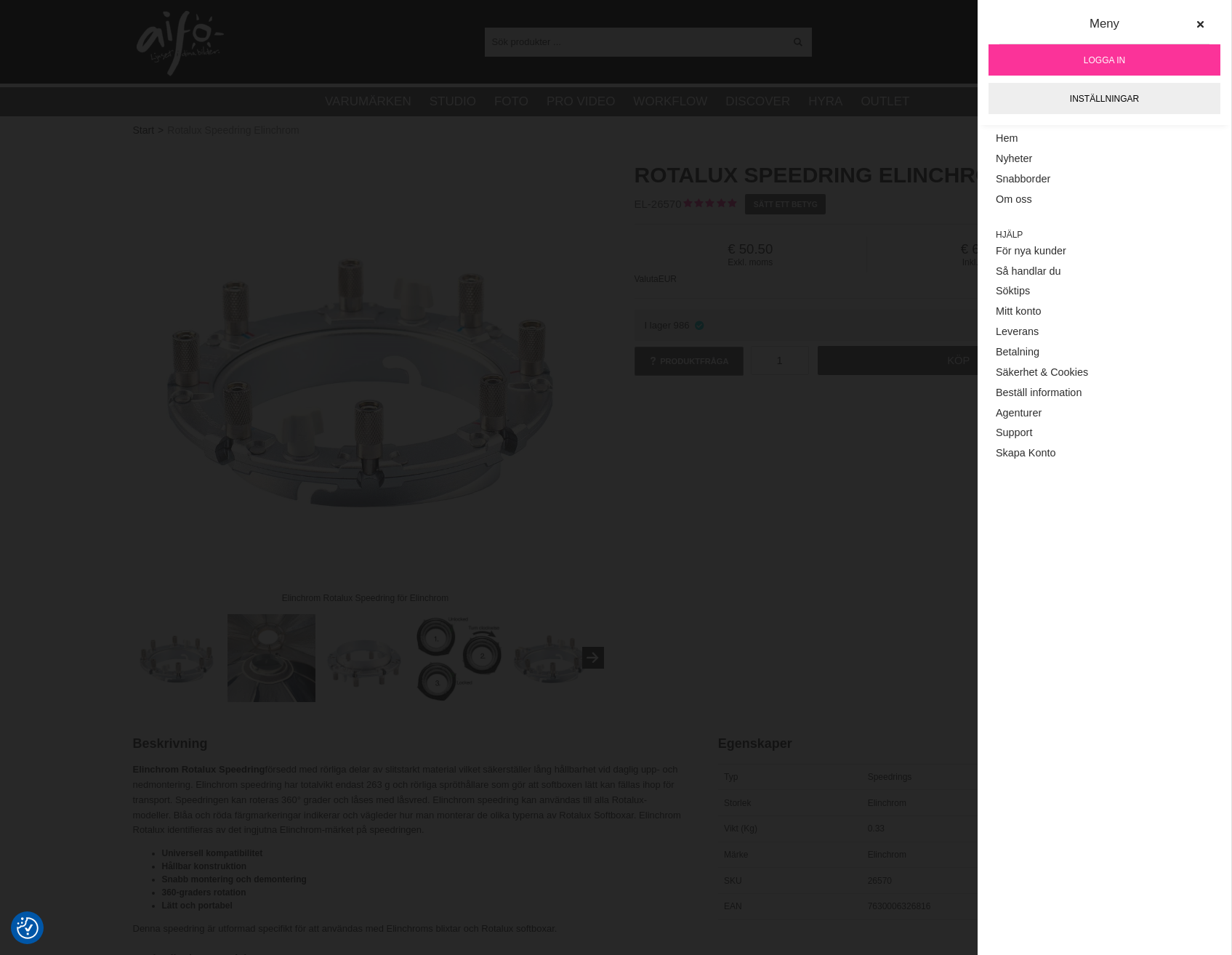
click at [792, 553] on div "Elinchrom Rotalux Speedring för Elinchrom Rotalux Speedring Elinchrom EL-26570 …" at bounding box center [616, 423] width 1003 height 557
click at [1198, 21] on icon at bounding box center [1200, 25] width 10 height 10
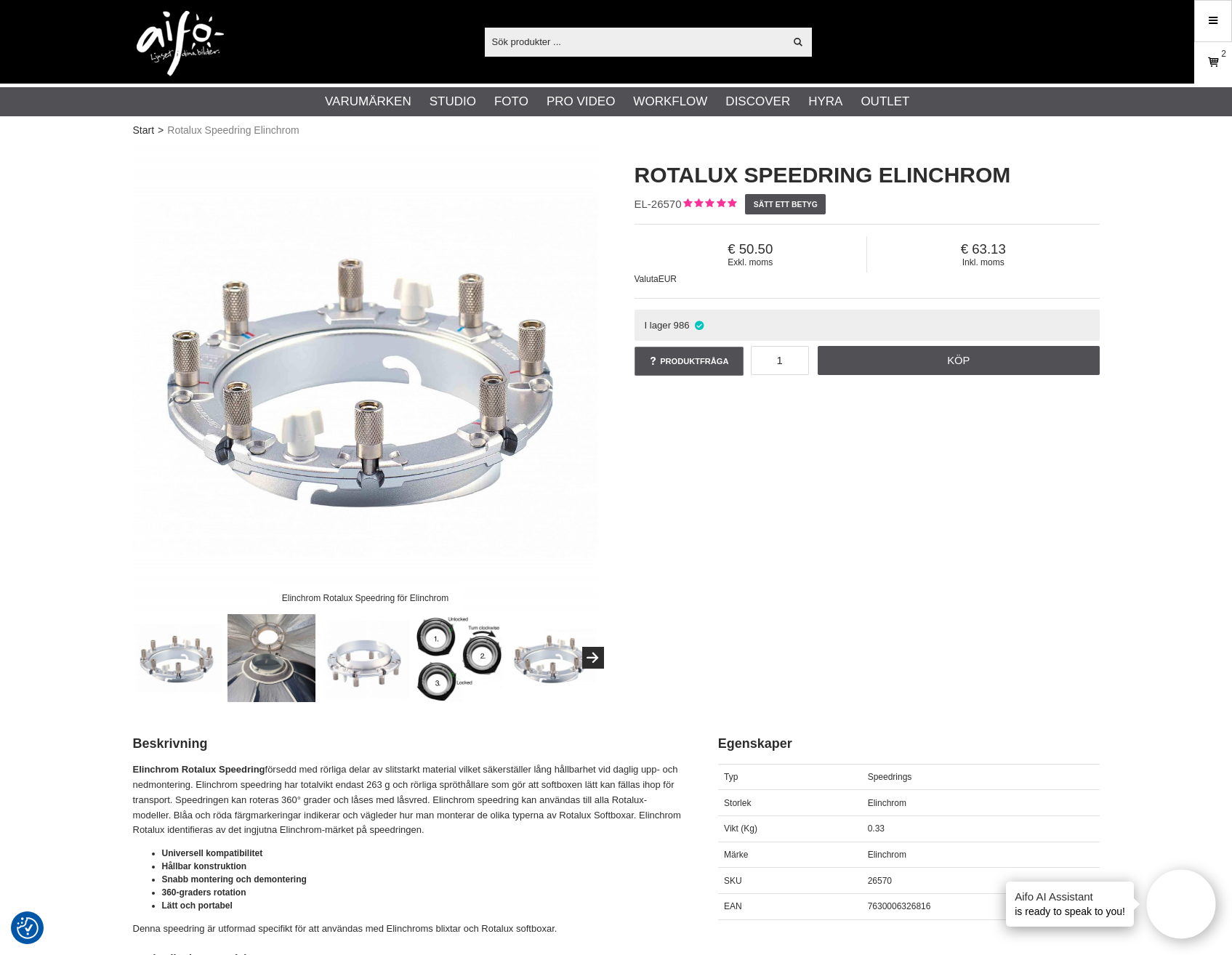
click at [1207, 55] on icon at bounding box center [1213, 62] width 14 height 16
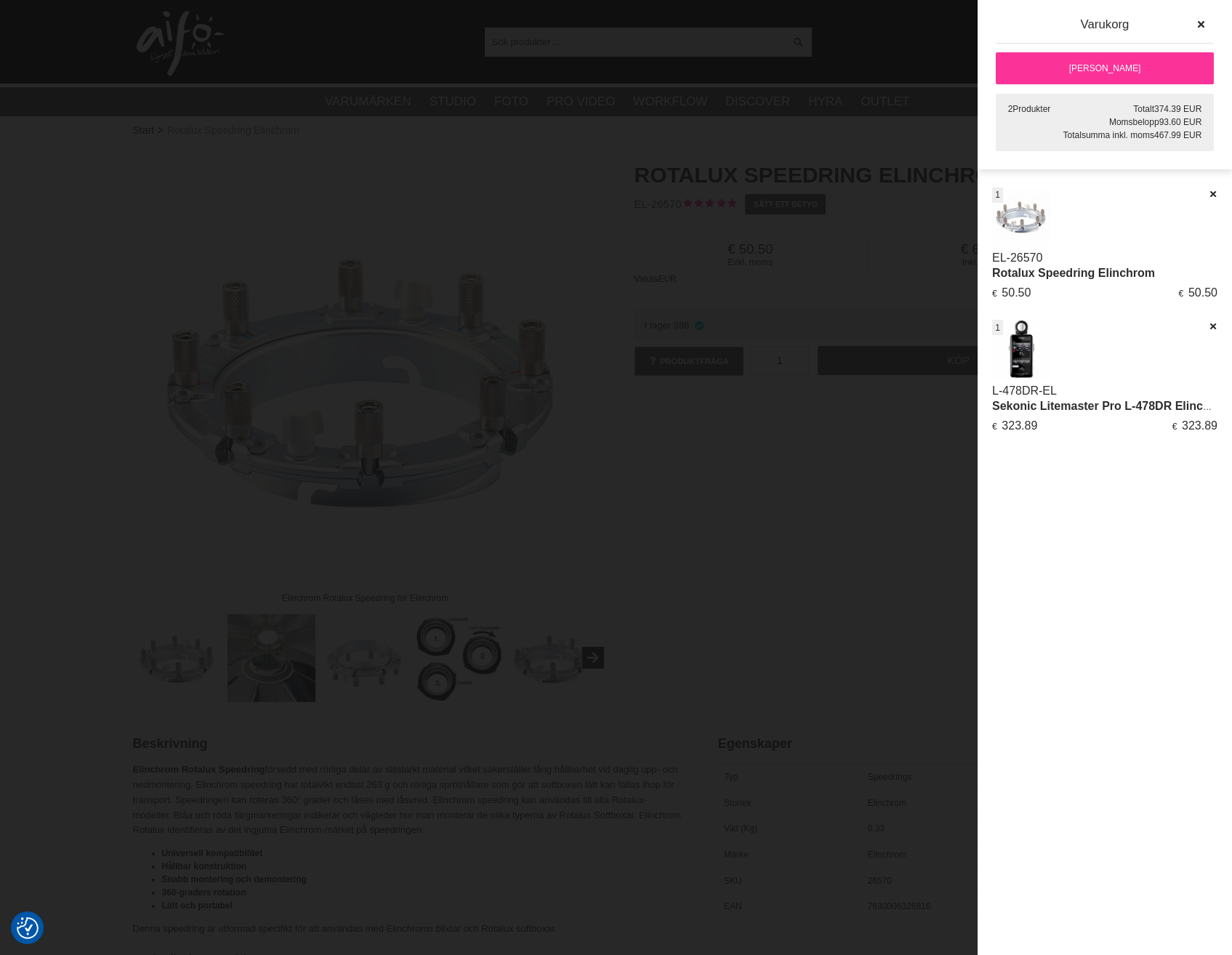
click at [1029, 396] on link "L-478DR-EL" at bounding box center [1024, 391] width 65 height 13
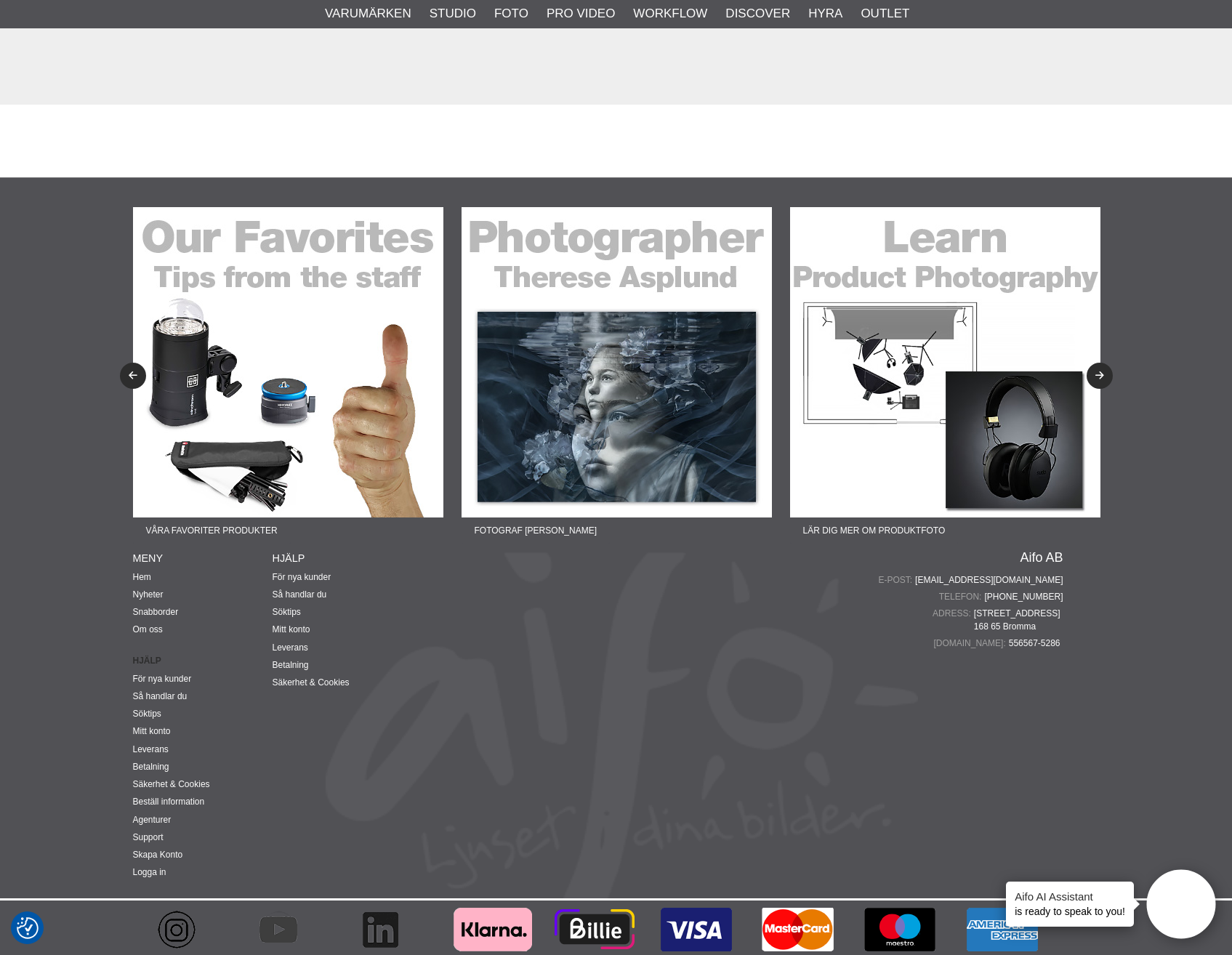
scroll to position [4442, 0]
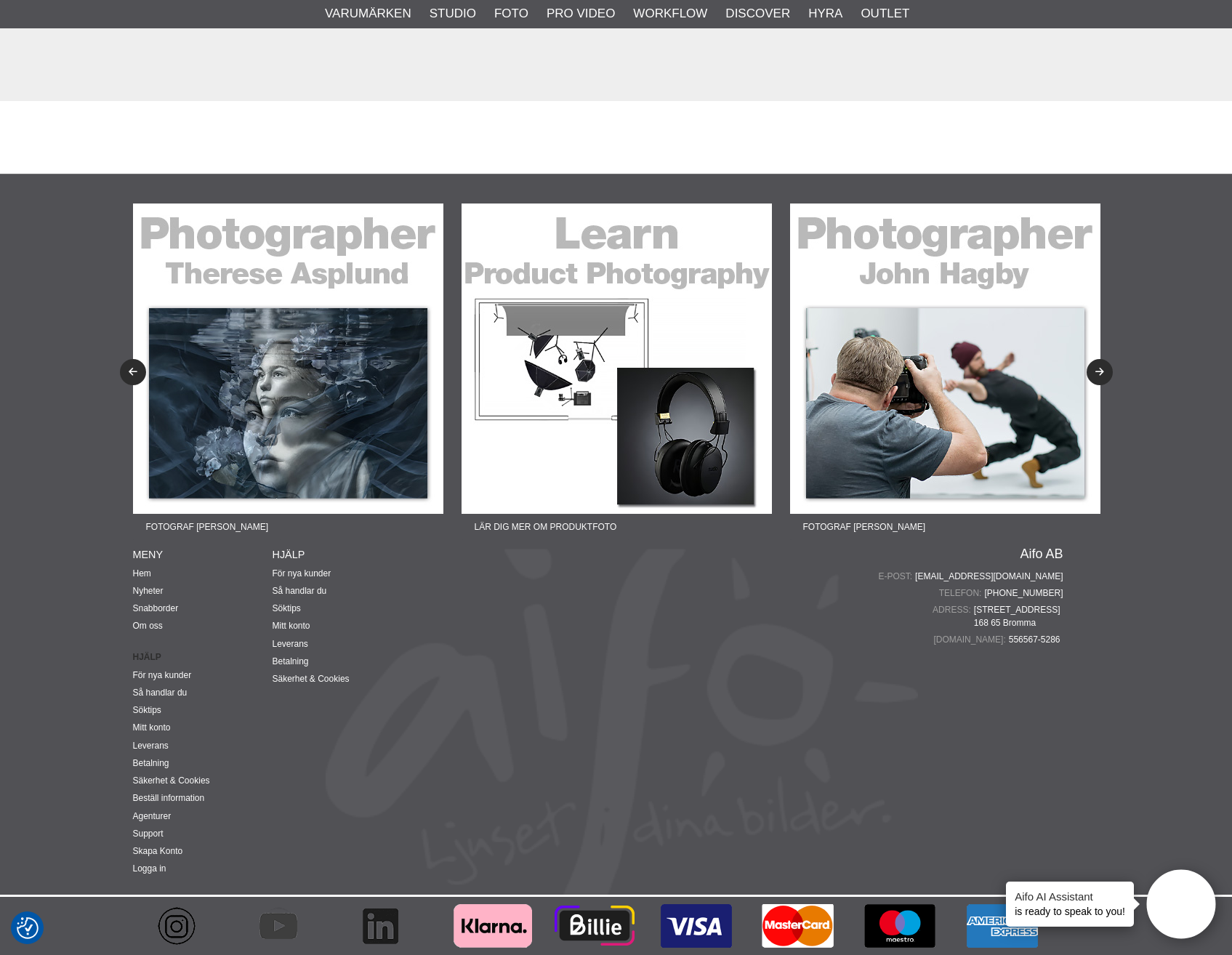
drag, startPoint x: 808, startPoint y: 708, endPoint x: 1080, endPoint y: 690, distance: 272.6
click at [808, 710] on div "Aifo AB E-post: info@aifo.se Telefon: +4687200645 Adress: Mariehällsvägen 39 B …" at bounding box center [738, 720] width 651 height 347
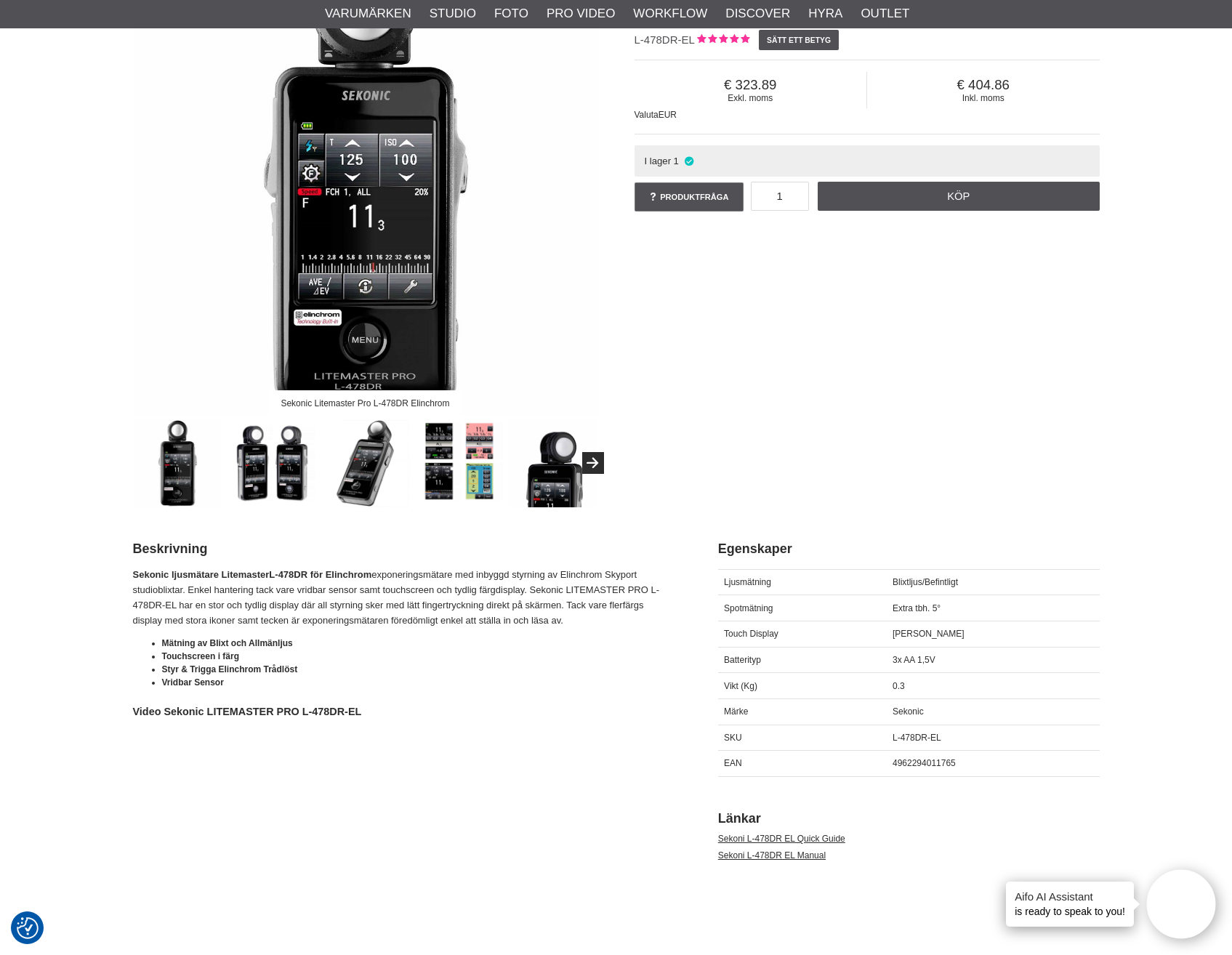
scroll to position [0, 0]
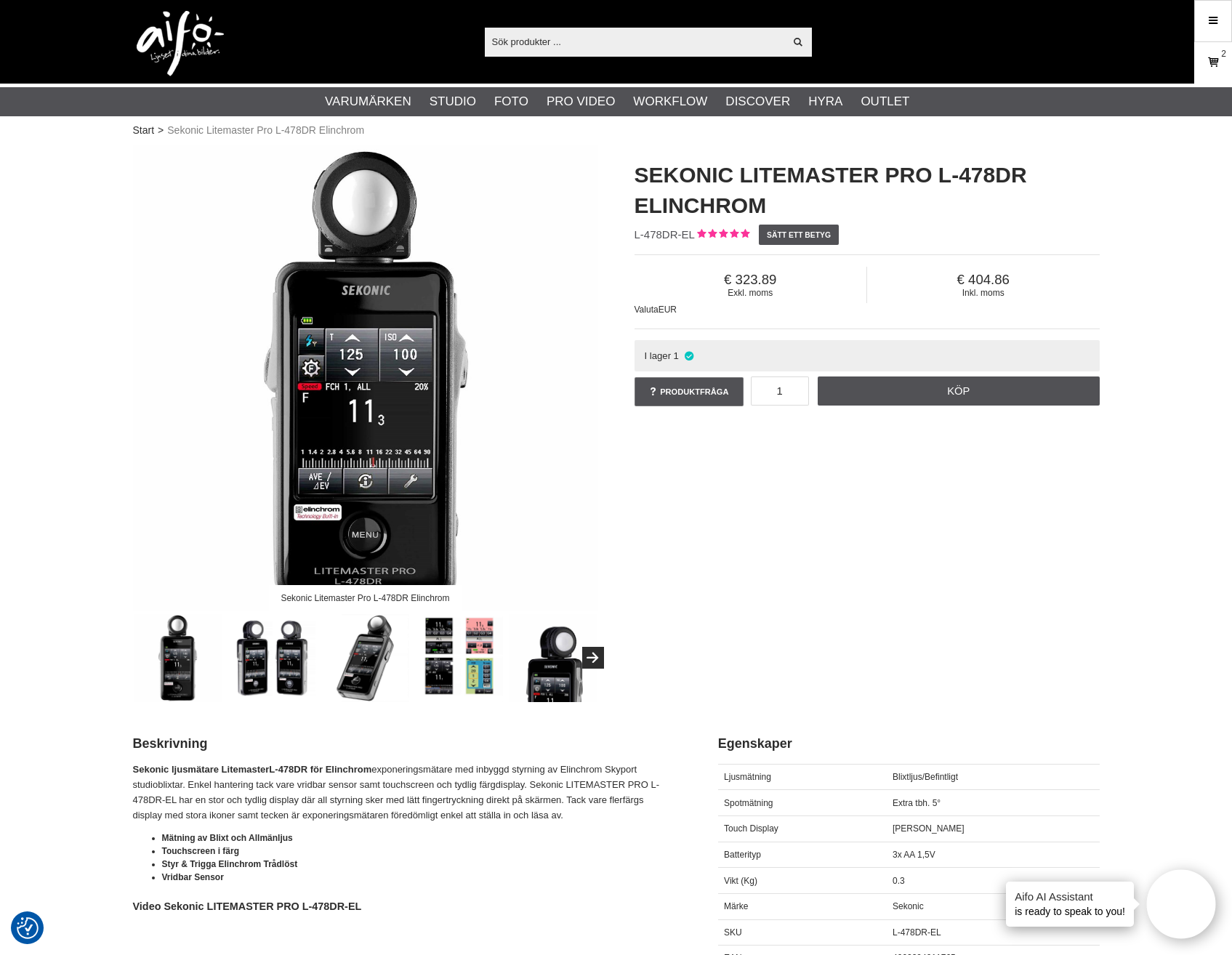
click at [1204, 55] on link "Varukorg 2" at bounding box center [1213, 63] width 37 height 34
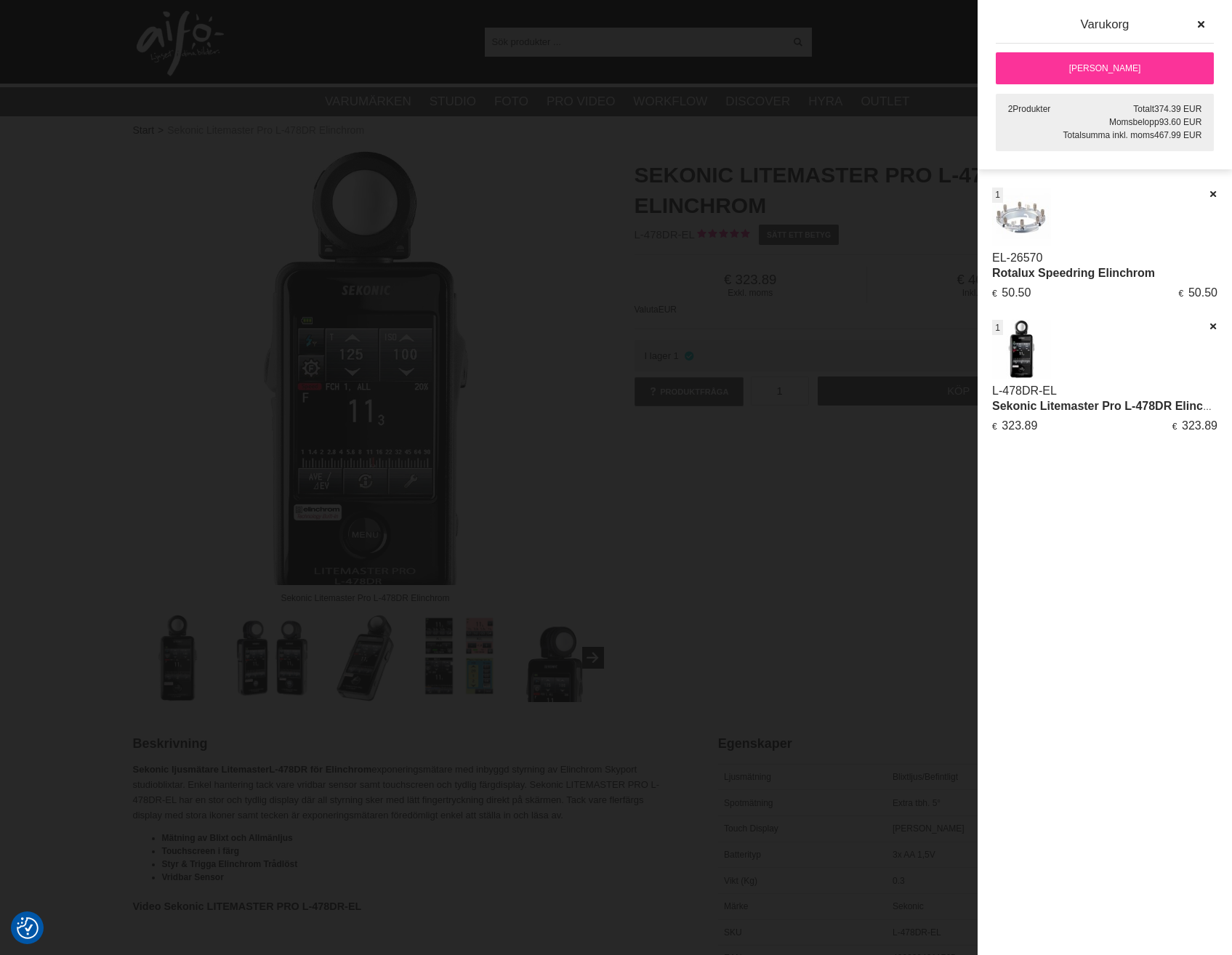
click at [1014, 262] on link "EL-26570" at bounding box center [1016, 257] width 50 height 13
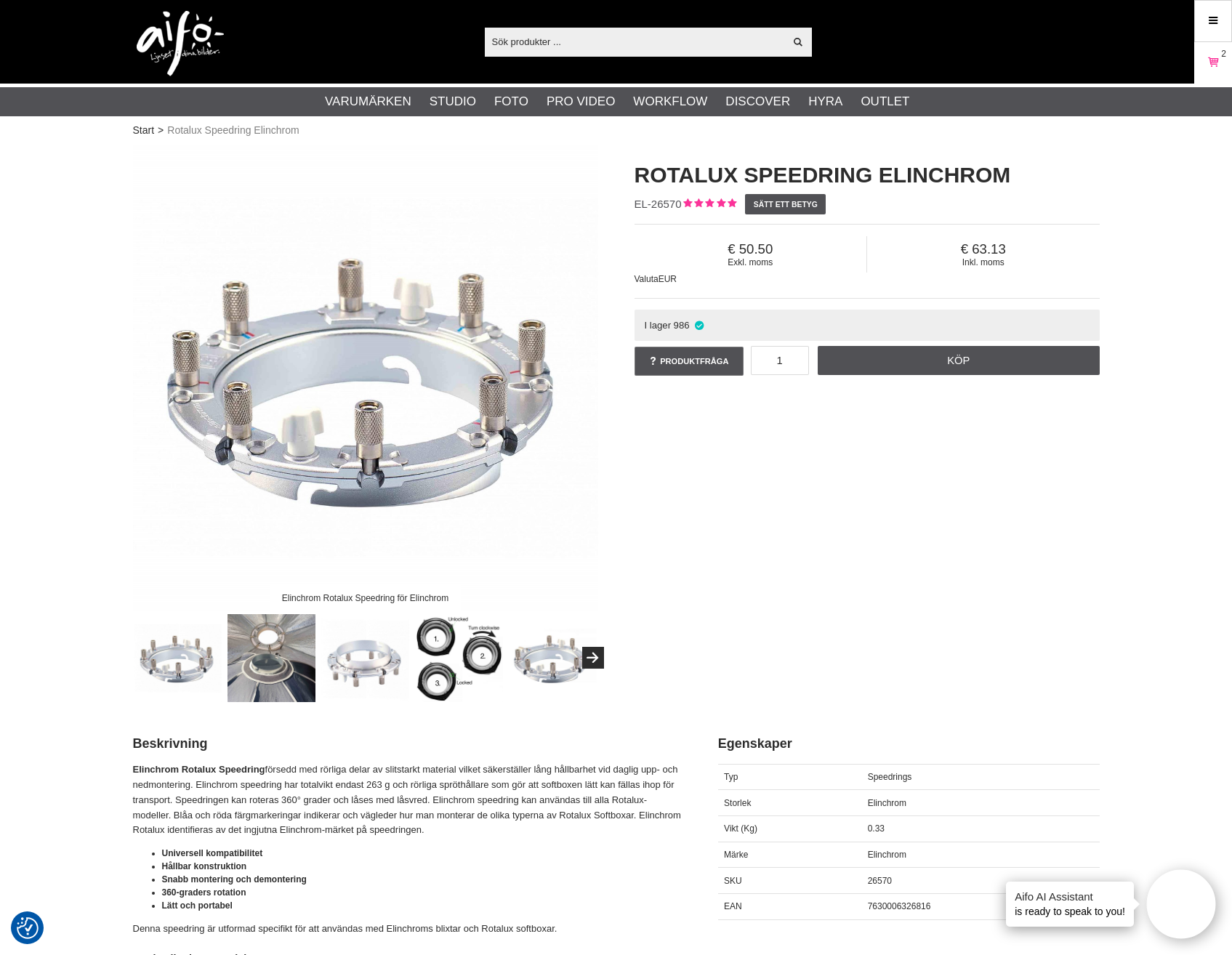
click at [1207, 80] on div "Varukorg 2" at bounding box center [1213, 63] width 38 height 42
click at [1214, 61] on icon at bounding box center [1213, 62] width 14 height 16
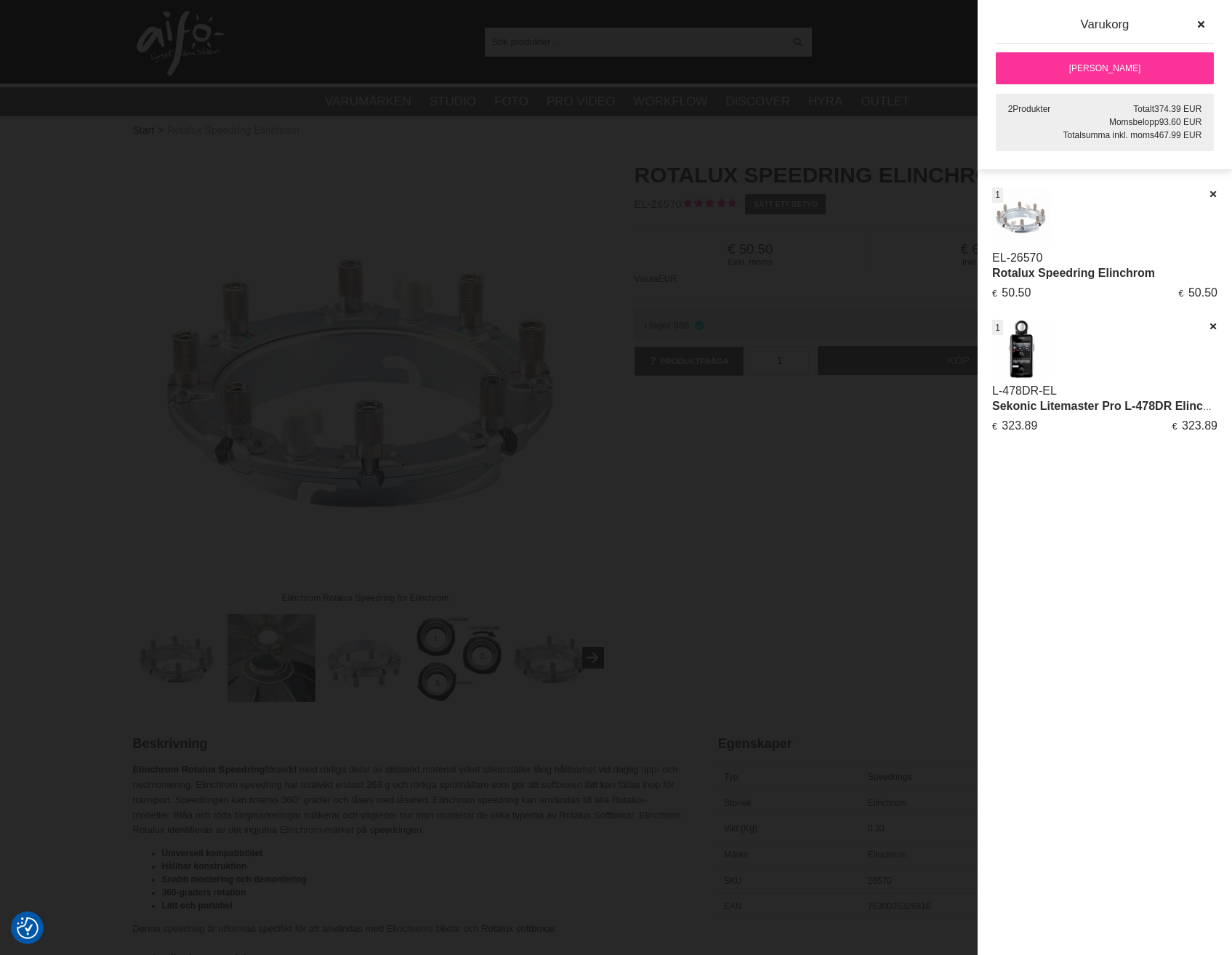
click at [1102, 69] on link "[PERSON_NAME]" at bounding box center [1104, 68] width 218 height 32
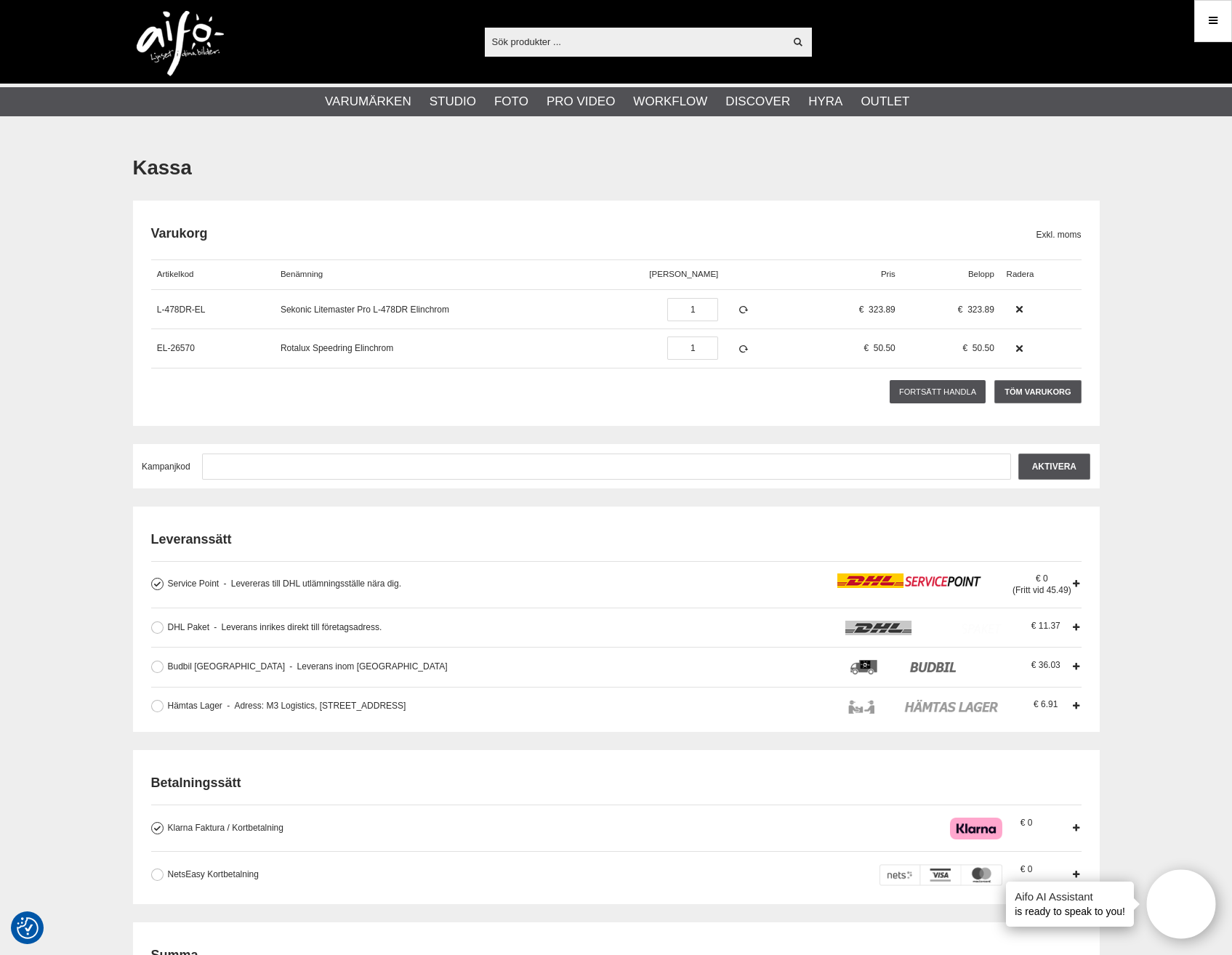
drag, startPoint x: 194, startPoint y: 38, endPoint x: 195, endPoint y: 45, distance: 7.1
click at [194, 38] on img at bounding box center [180, 44] width 87 height 66
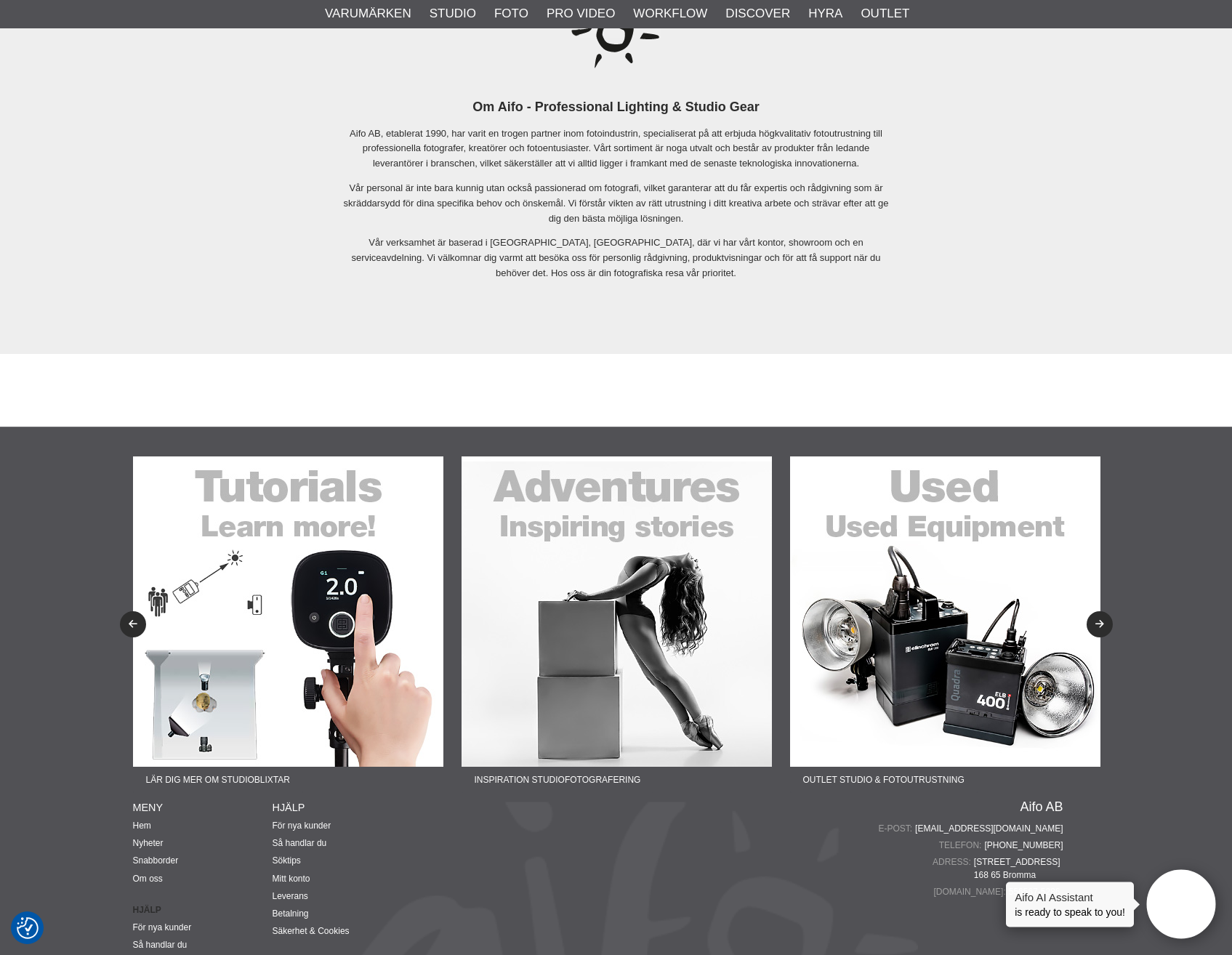
scroll to position [3275, 0]
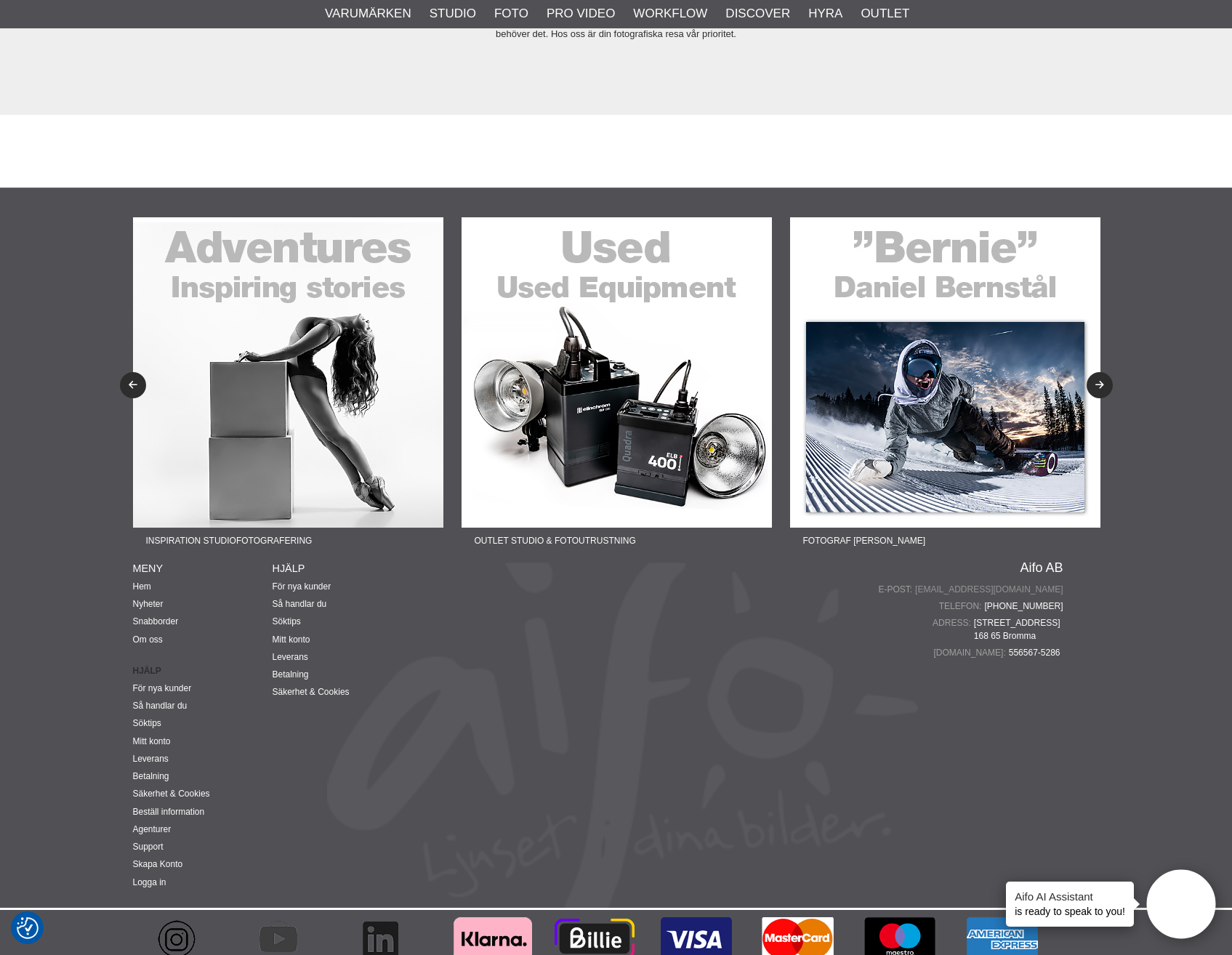
click at [1034, 583] on link "[EMAIL_ADDRESS][DOMAIN_NAME]" at bounding box center [989, 590] width 148 height 13
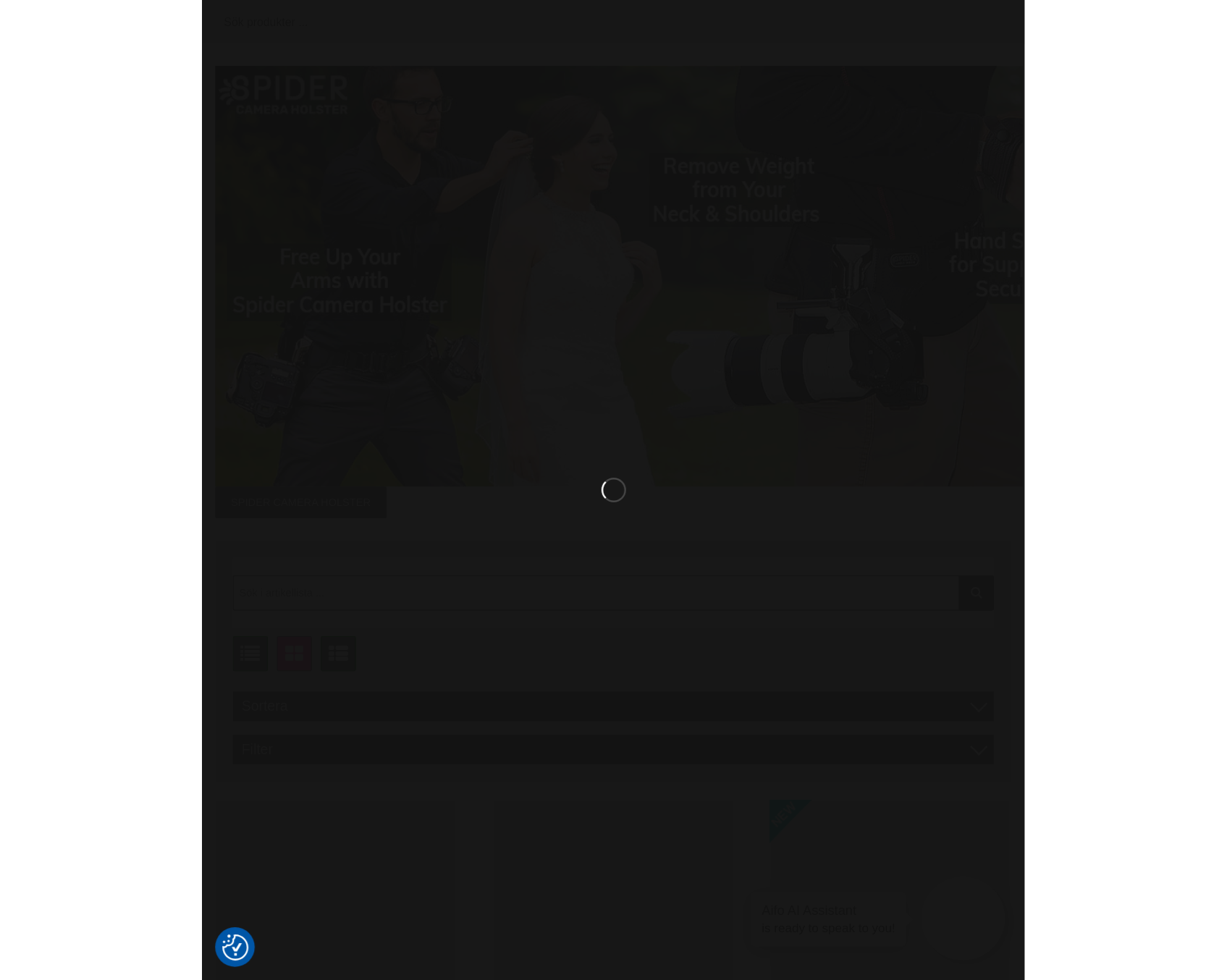
scroll to position [3153, 0]
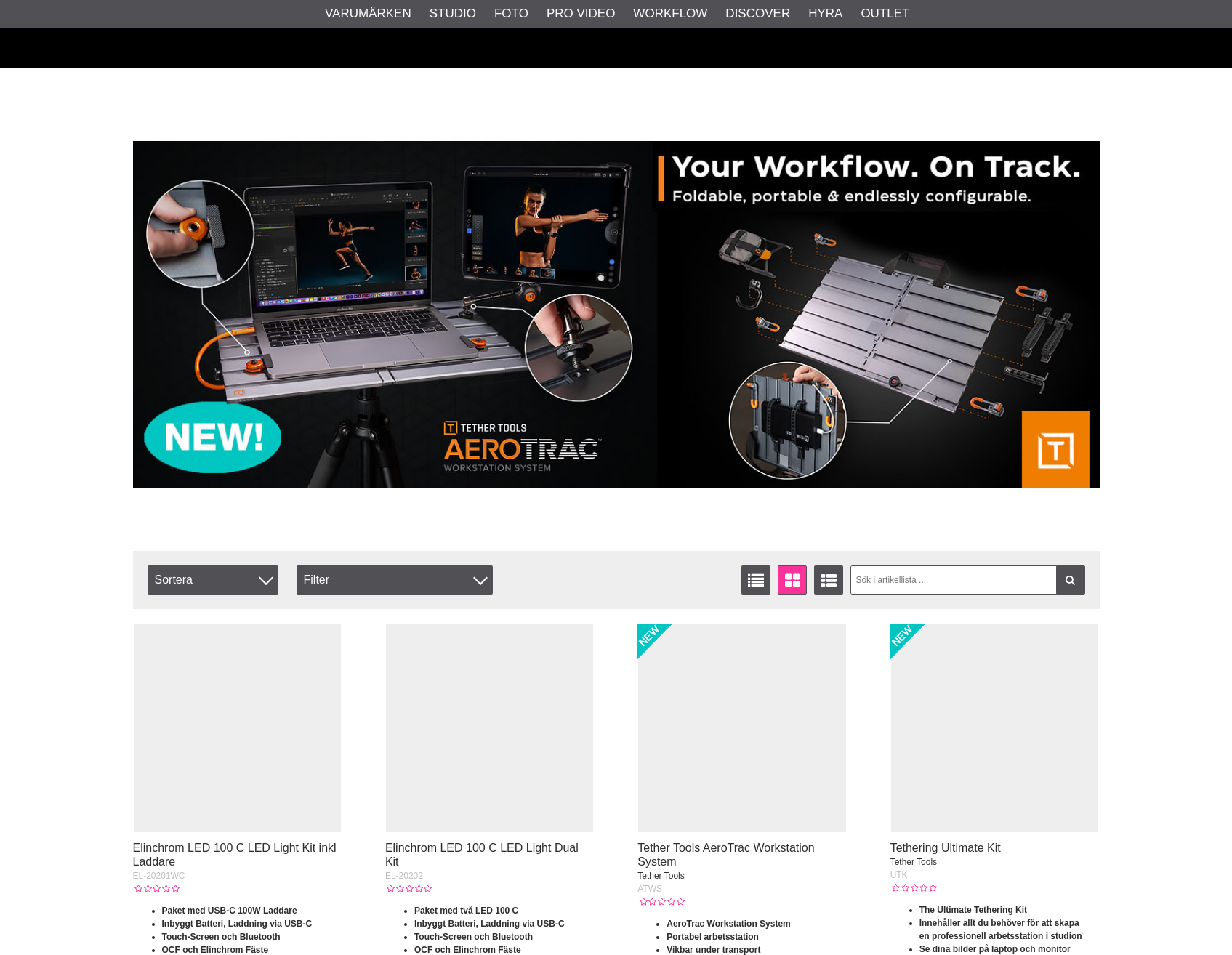
scroll to position [3212, 0]
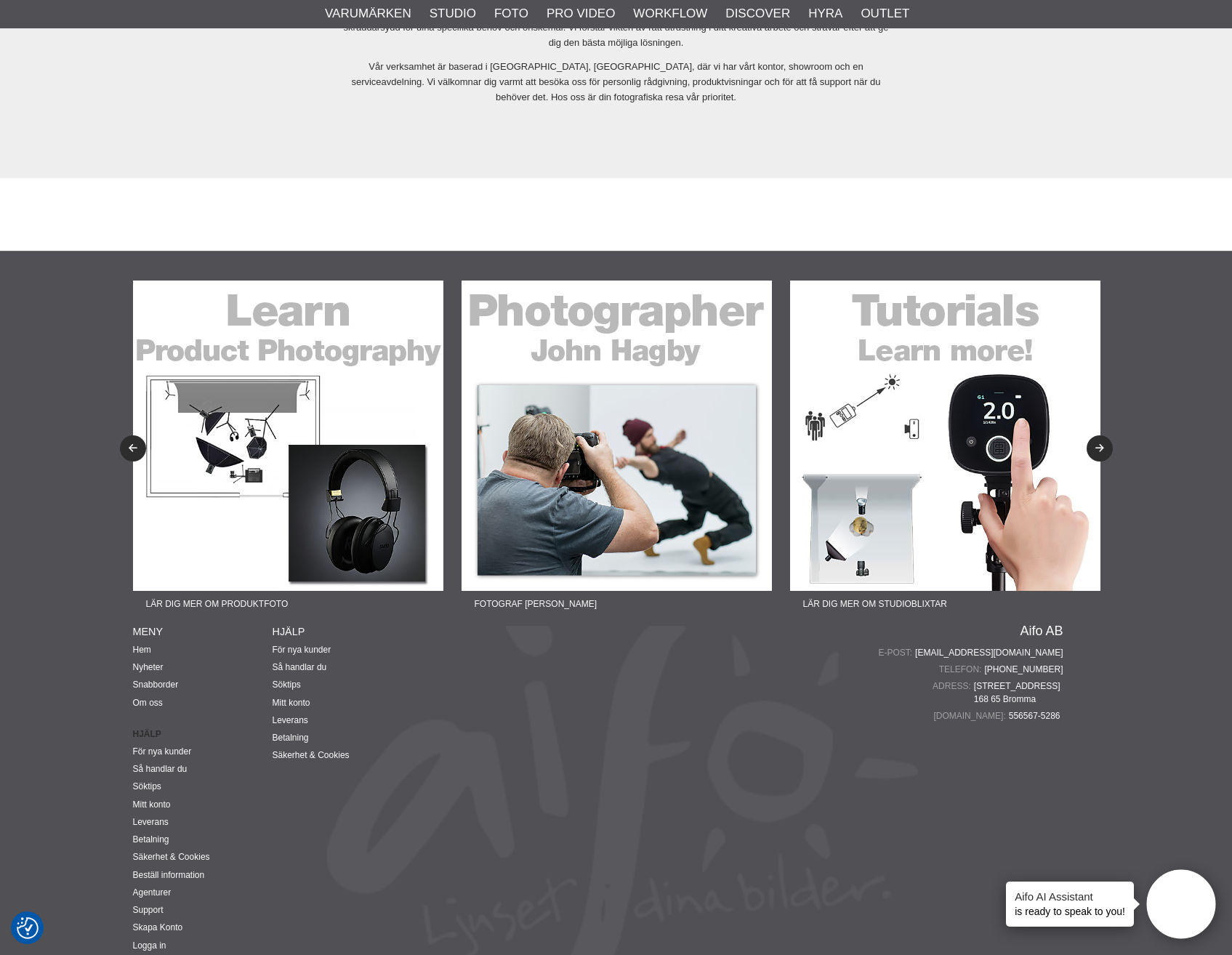
click at [743, 873] on div "Aifo AB E-post: info@aifo.se Telefon: +4687200645 Adress: Mariehällsvägen 39 B …" at bounding box center [738, 797] width 651 height 347
